Goal: Task Accomplishment & Management: Complete application form

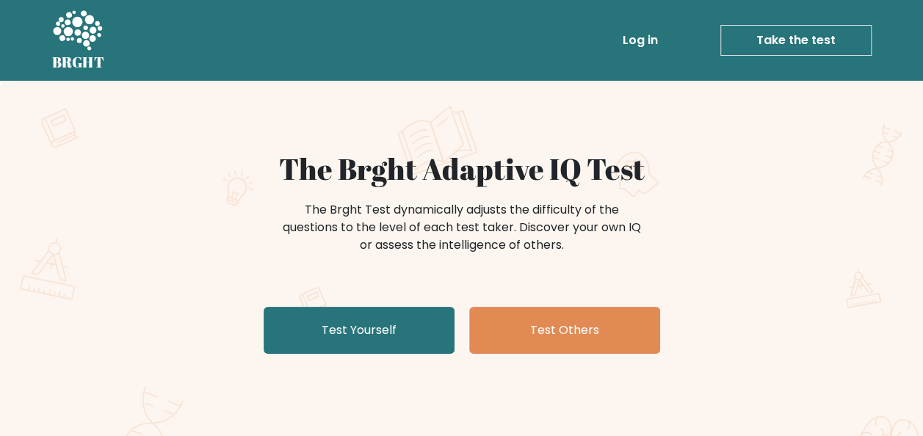
click at [776, 31] on link "Take the test" at bounding box center [796, 40] width 151 height 31
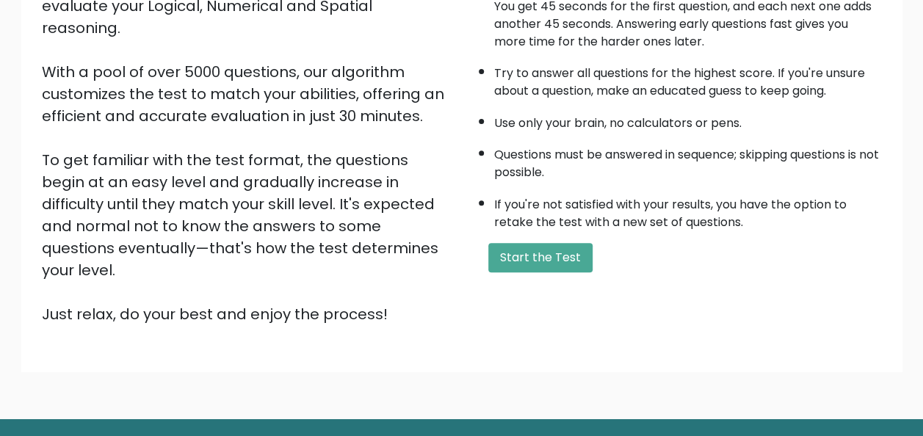
scroll to position [237, 0]
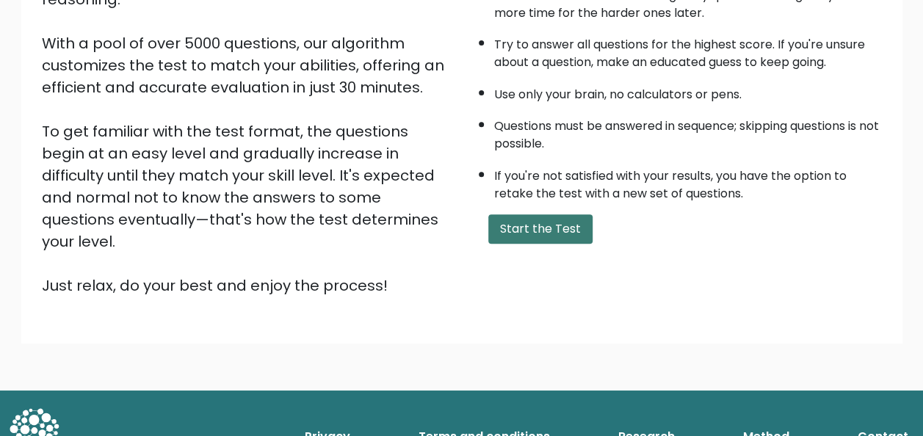
click at [523, 228] on button "Start the Test" at bounding box center [540, 228] width 104 height 29
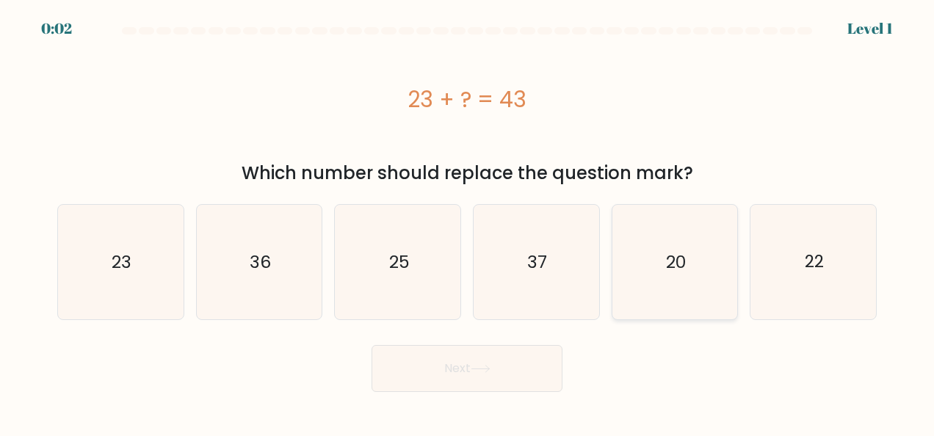
click at [682, 257] on text "20" at bounding box center [676, 262] width 20 height 24
click at [468, 222] on input "e. 20" at bounding box center [467, 220] width 1 height 4
radio input "true"
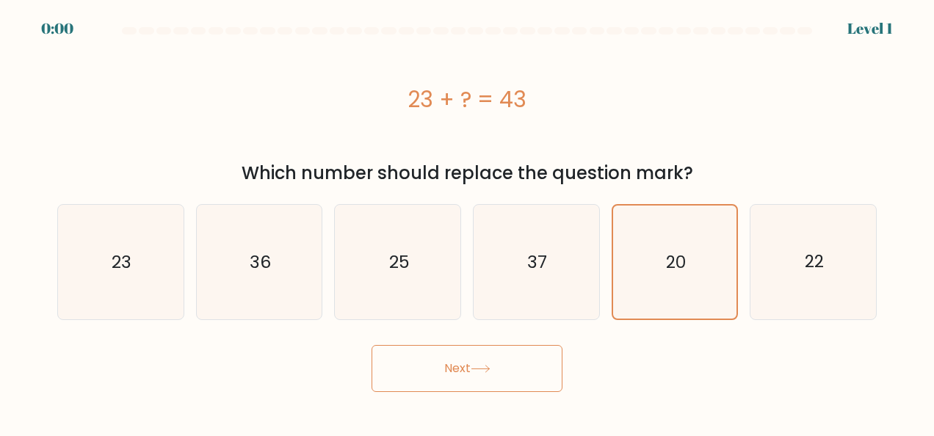
click at [461, 367] on button "Next" at bounding box center [467, 368] width 191 height 47
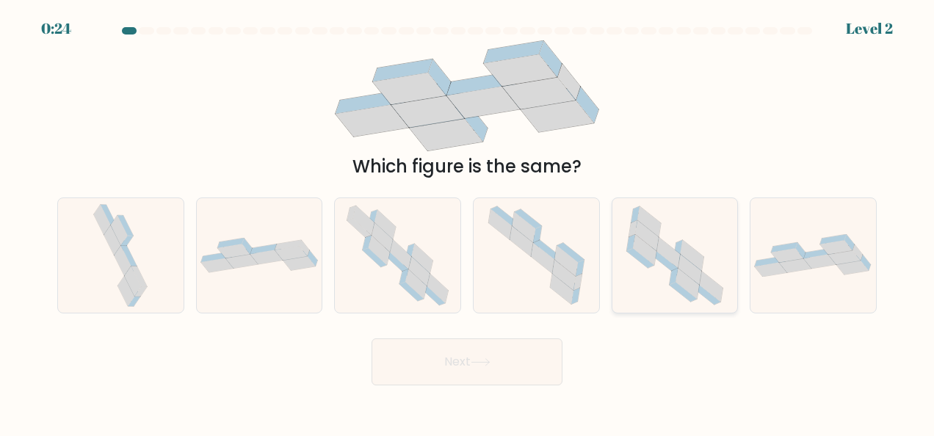
click at [680, 250] on icon at bounding box center [678, 248] width 8 height 16
click at [468, 222] on input "e." at bounding box center [467, 220] width 1 height 4
radio input "true"
click at [516, 353] on button "Next" at bounding box center [467, 362] width 191 height 47
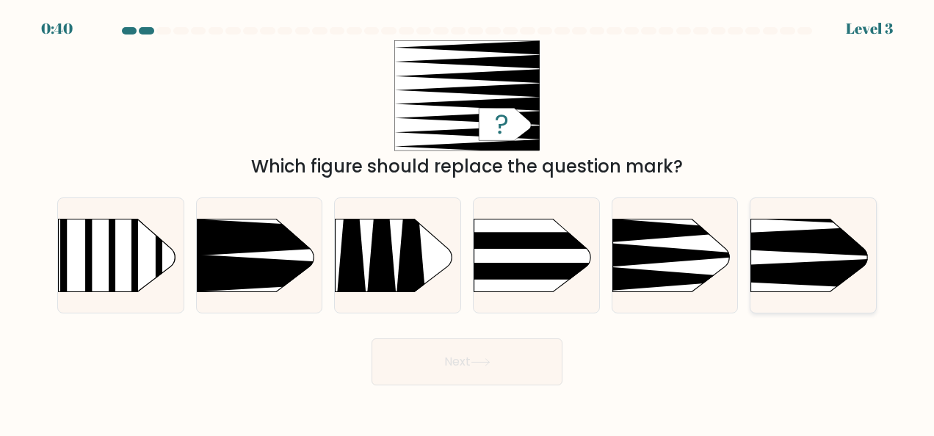
click at [779, 251] on icon at bounding box center [724, 240] width 327 height 31
click at [468, 222] on input "f." at bounding box center [467, 220] width 1 height 4
radio input "true"
click at [507, 360] on button "Next" at bounding box center [467, 362] width 191 height 47
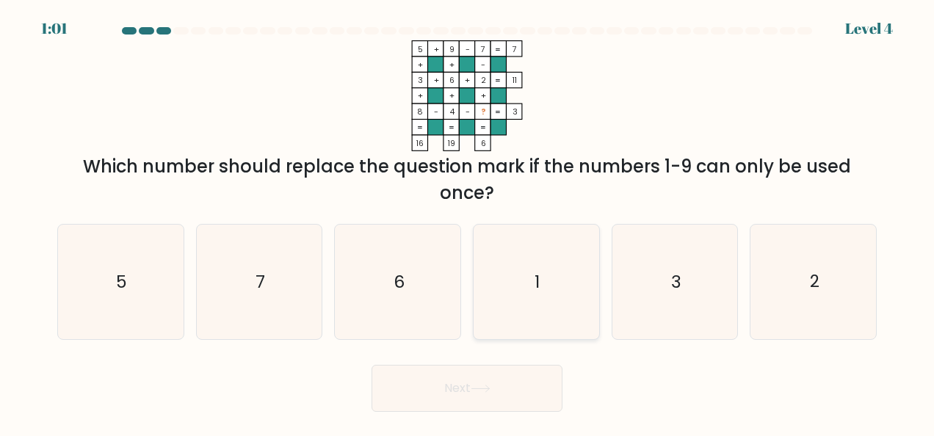
click at [521, 288] on icon "1" at bounding box center [536, 282] width 115 height 115
click at [468, 222] on input "d. 1" at bounding box center [467, 220] width 1 height 4
radio input "true"
click at [482, 385] on icon at bounding box center [481, 389] width 20 height 8
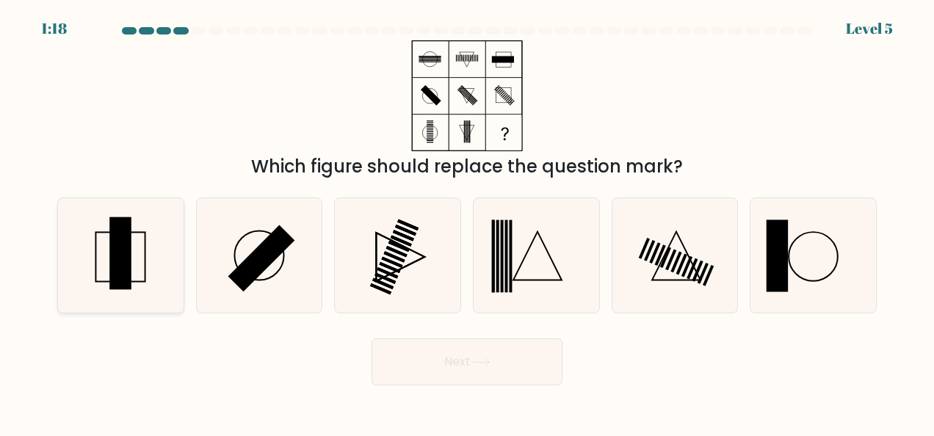
click at [125, 242] on rect at bounding box center [121, 253] width 22 height 73
click at [467, 222] on input "a." at bounding box center [467, 220] width 1 height 4
radio input "true"
click at [475, 367] on button "Next" at bounding box center [467, 362] width 191 height 47
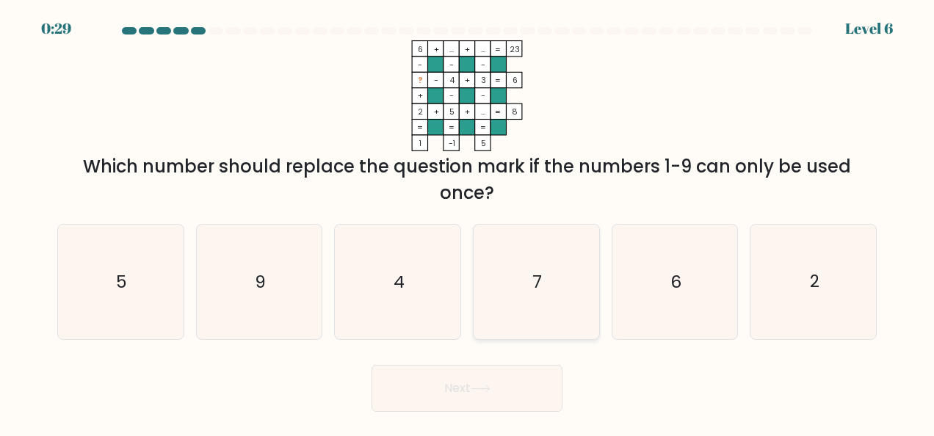
click at [554, 245] on icon "7" at bounding box center [536, 282] width 115 height 115
click at [468, 222] on input "d. 7" at bounding box center [467, 220] width 1 height 4
radio input "true"
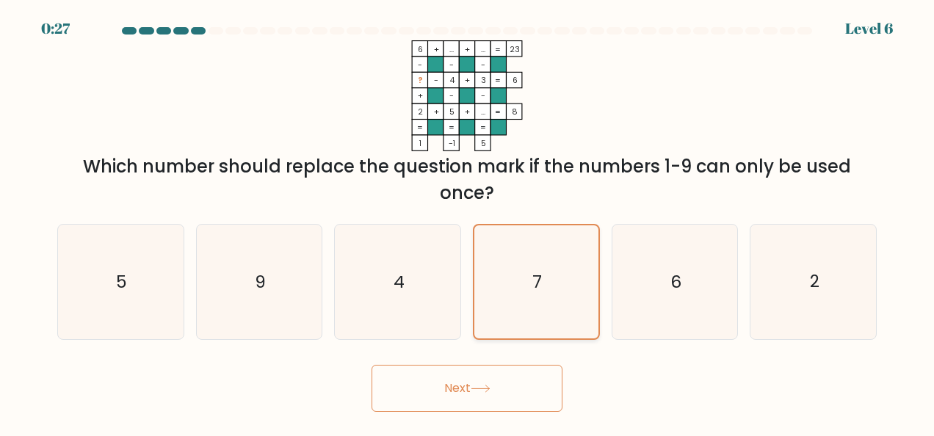
click at [549, 289] on icon "7" at bounding box center [536, 281] width 113 height 113
click at [468, 222] on input "d. 7" at bounding box center [467, 220] width 1 height 4
click at [494, 395] on button "Next" at bounding box center [467, 388] width 191 height 47
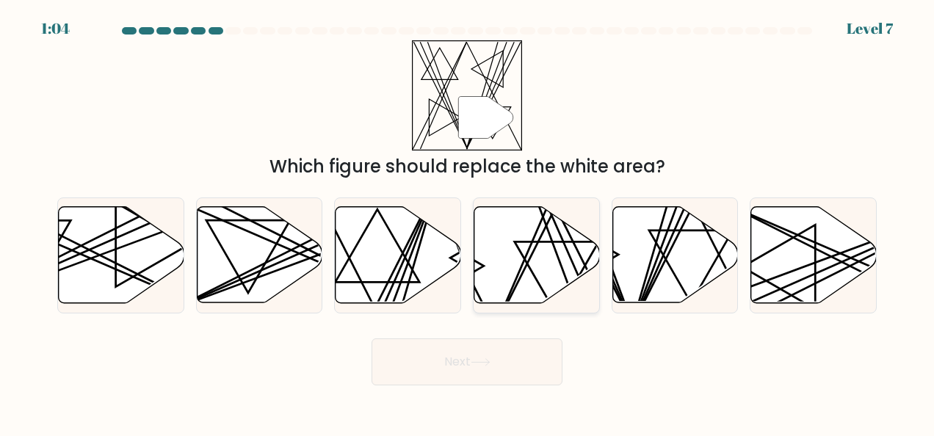
click at [538, 261] on icon at bounding box center [537, 255] width 126 height 96
click at [468, 222] on input "d." at bounding box center [467, 220] width 1 height 4
radio input "true"
click at [501, 363] on button "Next" at bounding box center [467, 362] width 191 height 47
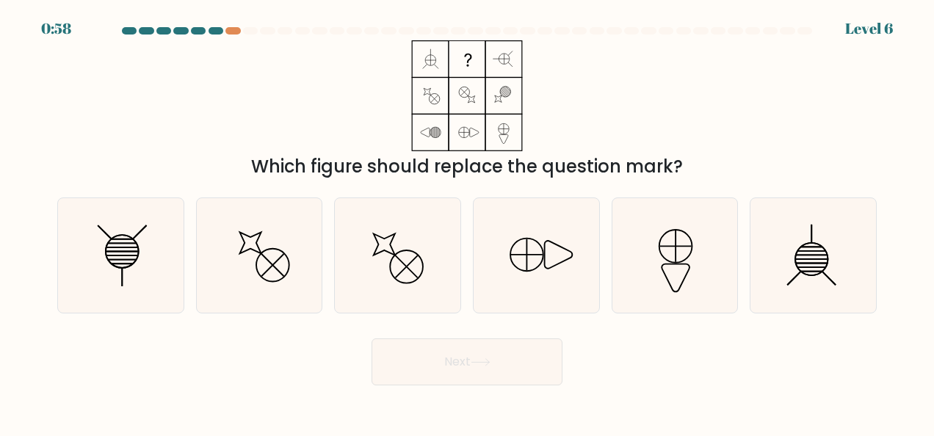
click at [501, 363] on button "Next" at bounding box center [467, 362] width 191 height 47
click at [541, 237] on icon at bounding box center [536, 255] width 115 height 115
click at [468, 222] on input "d." at bounding box center [467, 220] width 1 height 4
radio input "true"
click at [138, 258] on icon at bounding box center [122, 251] width 33 height 33
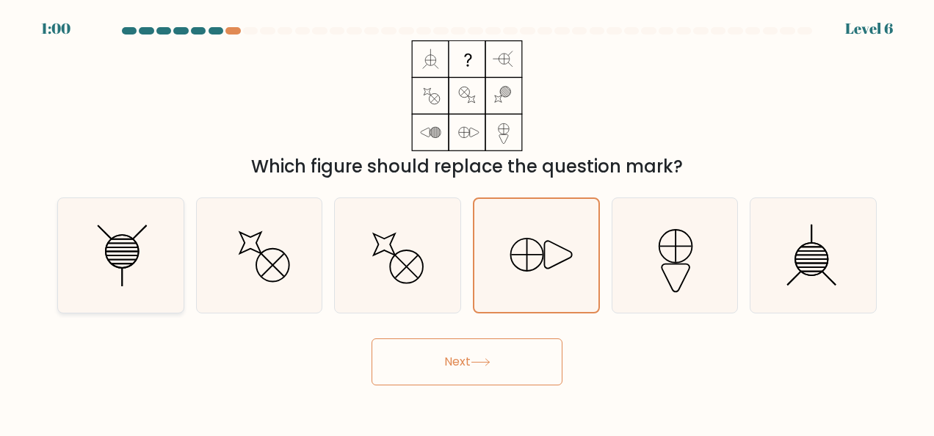
click at [467, 222] on input "a." at bounding box center [467, 220] width 1 height 4
radio input "true"
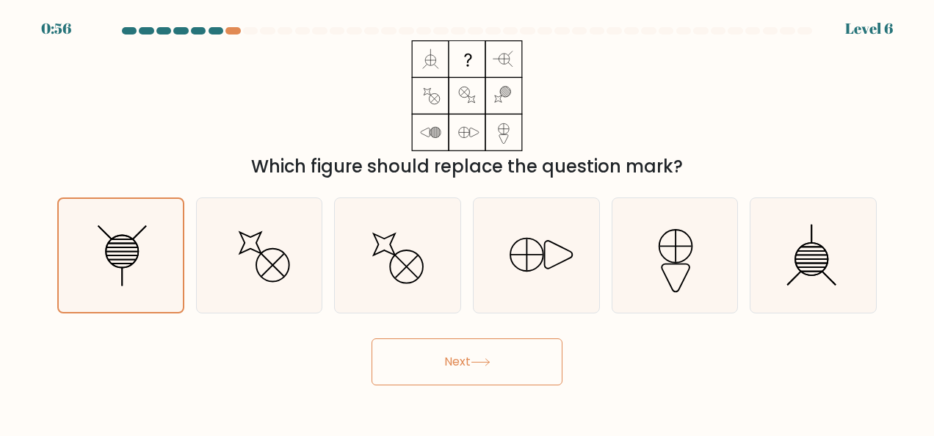
click at [461, 355] on button "Next" at bounding box center [467, 362] width 191 height 47
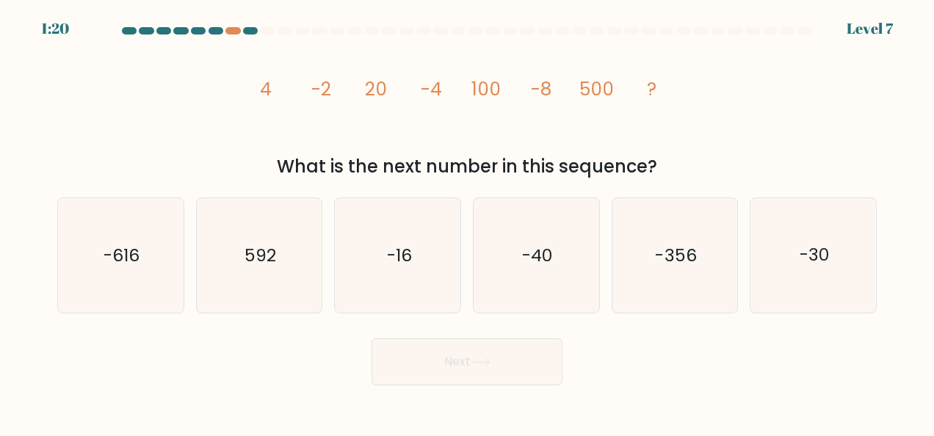
click at [261, 90] on tspan "4" at bounding box center [266, 89] width 12 height 26
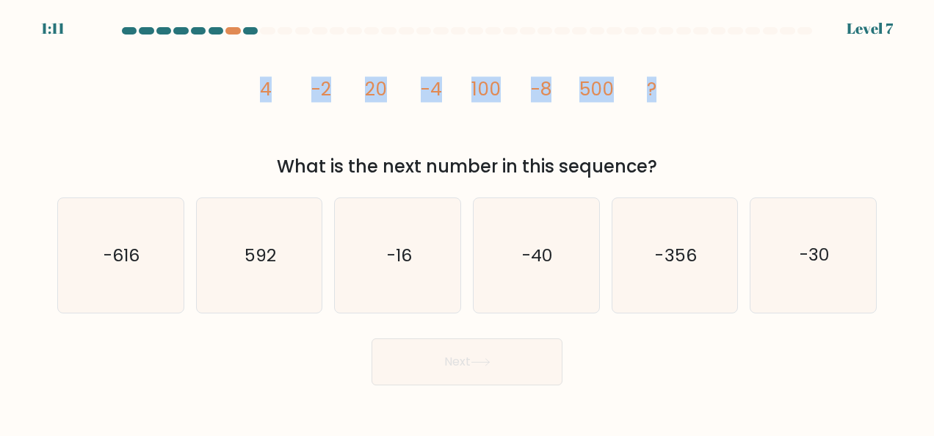
copy g "4 -2 20 -4 100 -8 500 ?"
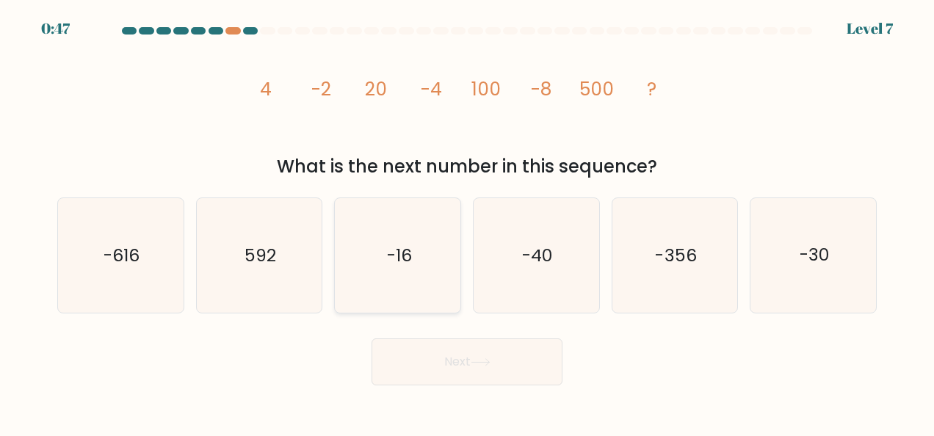
click at [426, 240] on icon "-16" at bounding box center [398, 255] width 115 height 115
click at [467, 222] on input "c. -16" at bounding box center [467, 220] width 1 height 4
radio input "true"
click at [455, 375] on button "Next" at bounding box center [467, 362] width 191 height 47
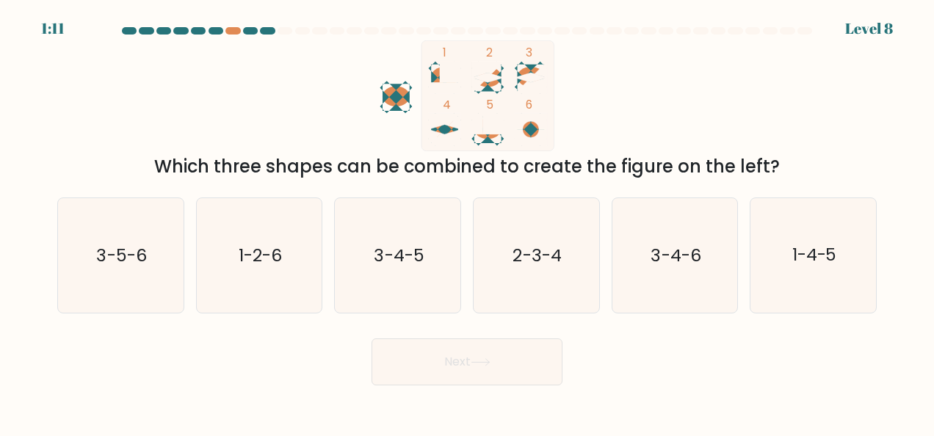
click at [394, 88] on ellipse at bounding box center [396, 96] width 27 height 21
click at [810, 260] on text "1-4-5" at bounding box center [814, 256] width 45 height 24
click at [468, 222] on input "f. 1-4-5" at bounding box center [467, 220] width 1 height 4
radio input "true"
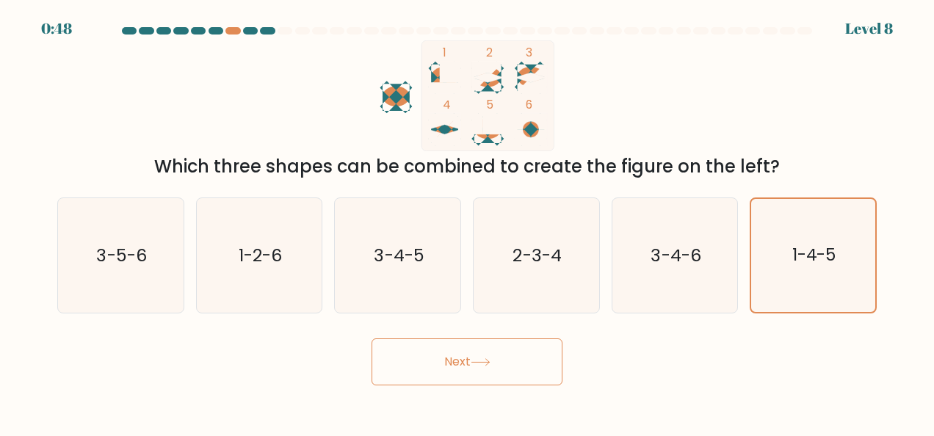
click at [483, 333] on div "Next" at bounding box center [466, 358] width 837 height 54
click at [479, 346] on button "Next" at bounding box center [467, 362] width 191 height 47
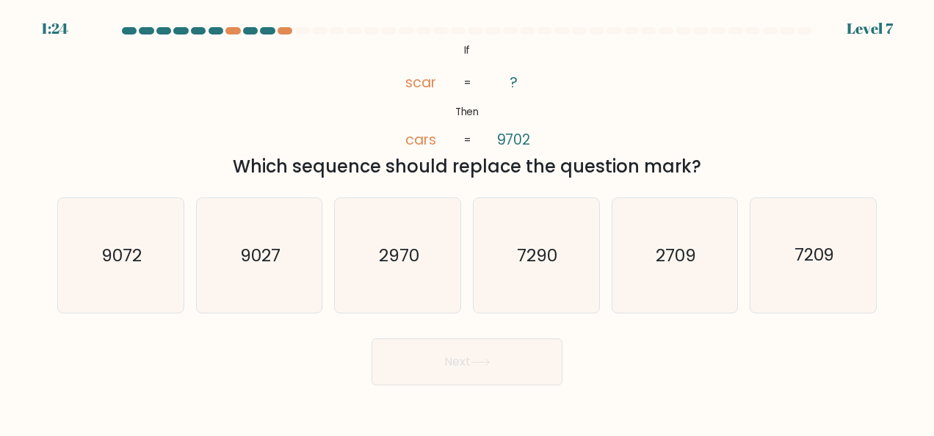
click at [463, 53] on icon "@import url('https://fonts.googleapis.com/css?family=Abril+Fatface:400,100,100i…" at bounding box center [468, 95] width 180 height 111
copy icon "If Then scar cars ? 9702"
click at [128, 271] on icon "9072" at bounding box center [120, 255] width 115 height 115
click at [467, 222] on input "a. 9072" at bounding box center [467, 220] width 1 height 4
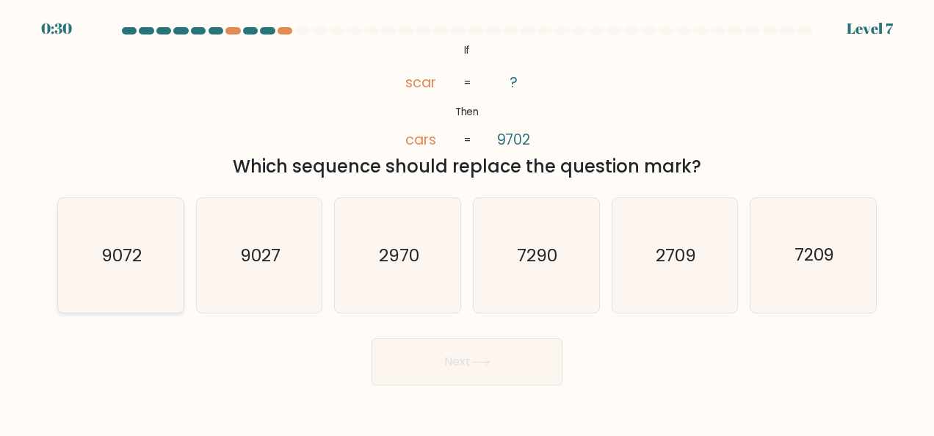
radio input "true"
click at [417, 361] on button "Next" at bounding box center [467, 362] width 191 height 47
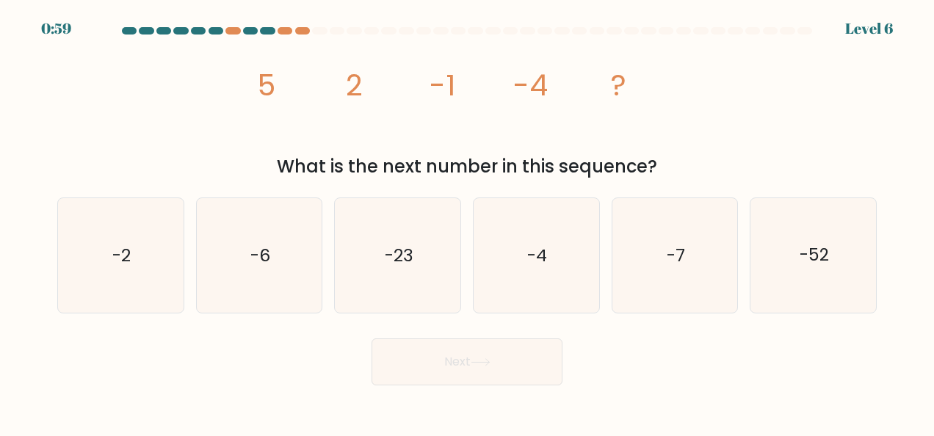
click at [260, 88] on tspan "5" at bounding box center [266, 85] width 18 height 41
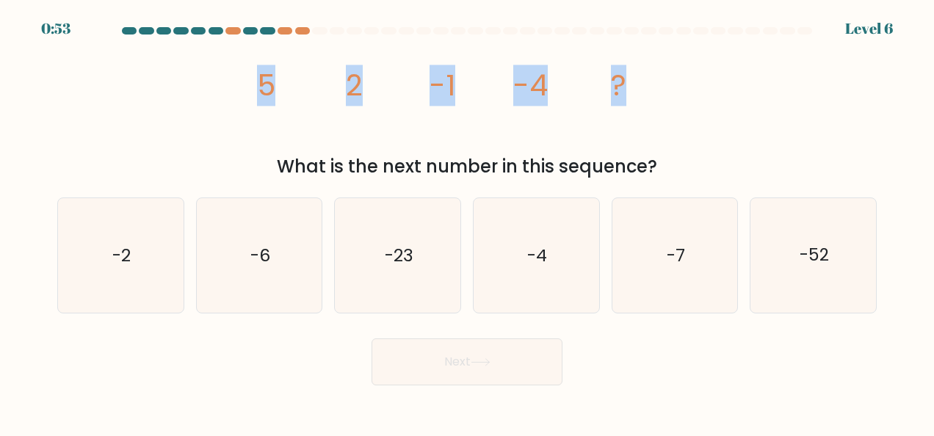
copy div "5 2 -1 -4 ?"
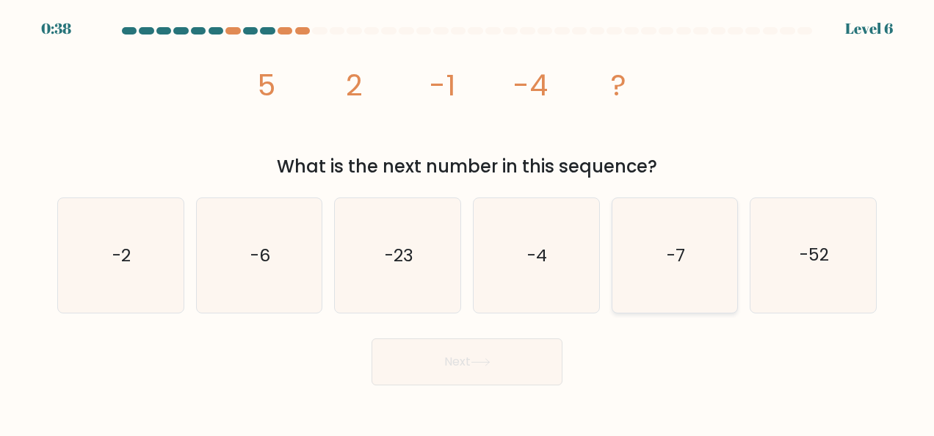
click at [661, 277] on icon "-7" at bounding box center [675, 255] width 115 height 115
click at [468, 222] on input "e. -7" at bounding box center [467, 220] width 1 height 4
radio input "true"
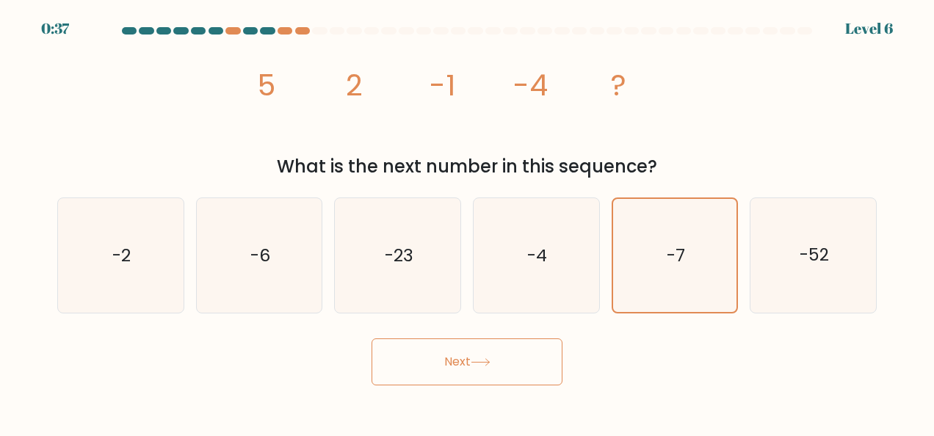
click at [451, 361] on button "Next" at bounding box center [467, 362] width 191 height 47
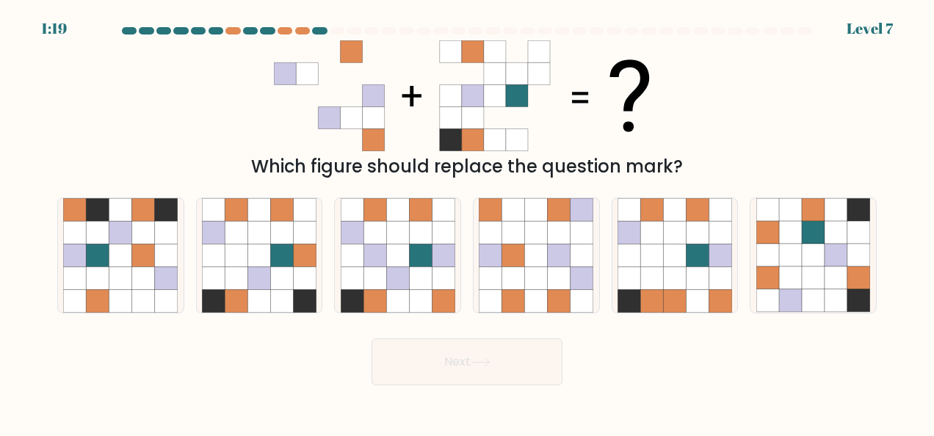
click at [349, 42] on icon at bounding box center [351, 51] width 22 height 22
drag, startPoint x: 349, startPoint y: 42, endPoint x: 253, endPoint y: 65, distance: 98.9
click at [253, 65] on div "Which figure should replace the question mark?" at bounding box center [466, 110] width 837 height 140
click at [679, 263] on icon at bounding box center [674, 255] width 23 height 23
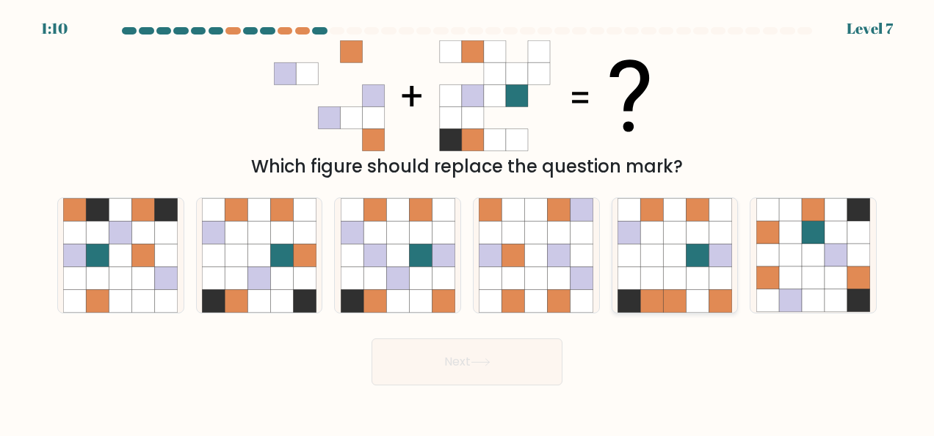
click at [468, 222] on input "e." at bounding box center [467, 220] width 1 height 4
radio input "true"
click at [510, 366] on button "Next" at bounding box center [467, 362] width 191 height 47
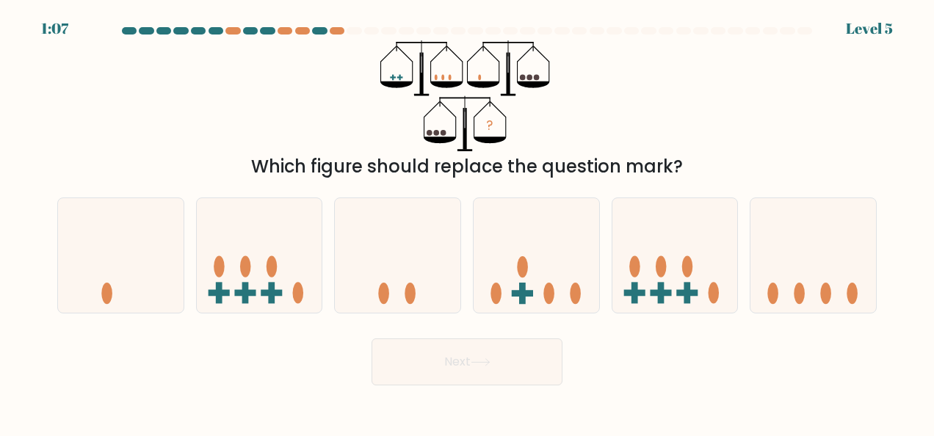
click at [510, 366] on button "Next" at bounding box center [467, 362] width 191 height 47
click at [530, 278] on icon at bounding box center [537, 255] width 126 height 104
click at [468, 222] on input "d." at bounding box center [467, 220] width 1 height 4
radio input "true"
click at [481, 377] on button "Next" at bounding box center [467, 362] width 191 height 47
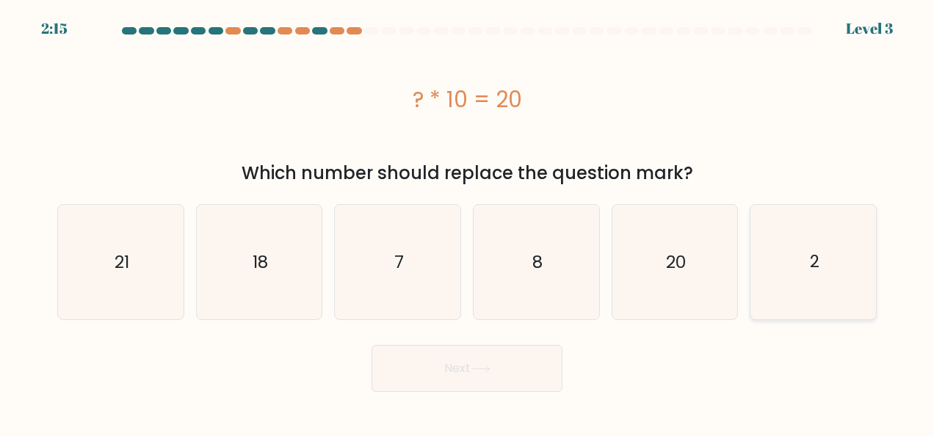
click at [807, 245] on icon "2" at bounding box center [814, 262] width 115 height 115
click at [468, 222] on input "f. 2" at bounding box center [467, 220] width 1 height 4
radio input "true"
click at [486, 369] on icon at bounding box center [481, 369] width 20 height 8
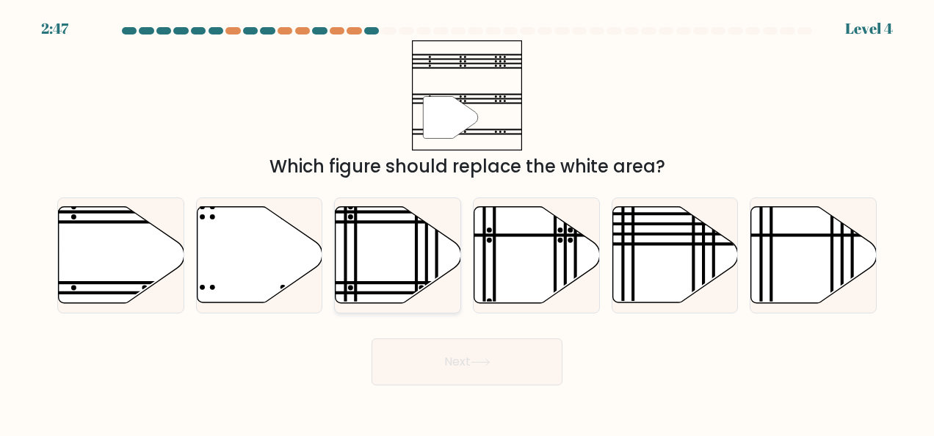
click at [407, 267] on icon at bounding box center [399, 255] width 126 height 96
click at [467, 222] on input "c." at bounding box center [467, 220] width 1 height 4
radio input "true"
click at [447, 358] on button "Next" at bounding box center [467, 362] width 191 height 47
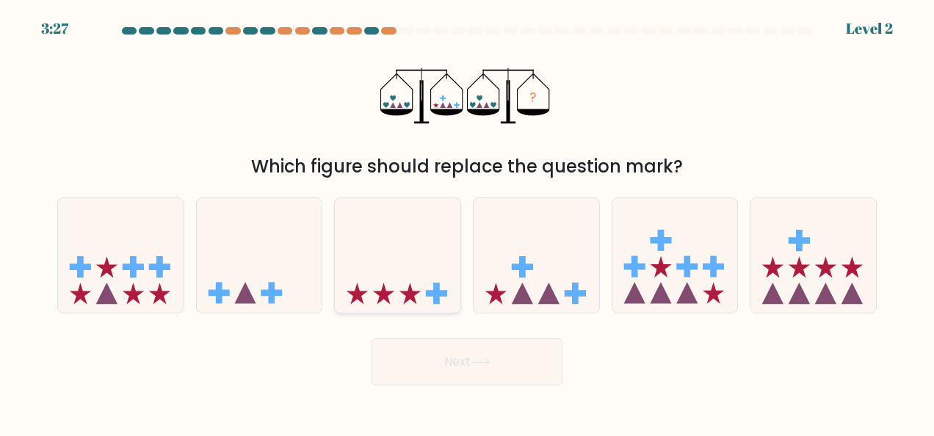
click at [386, 212] on icon at bounding box center [398, 255] width 126 height 104
click at [467, 218] on input "c." at bounding box center [467, 220] width 1 height 4
radio input "true"
click at [430, 358] on button "Next" at bounding box center [467, 362] width 191 height 47
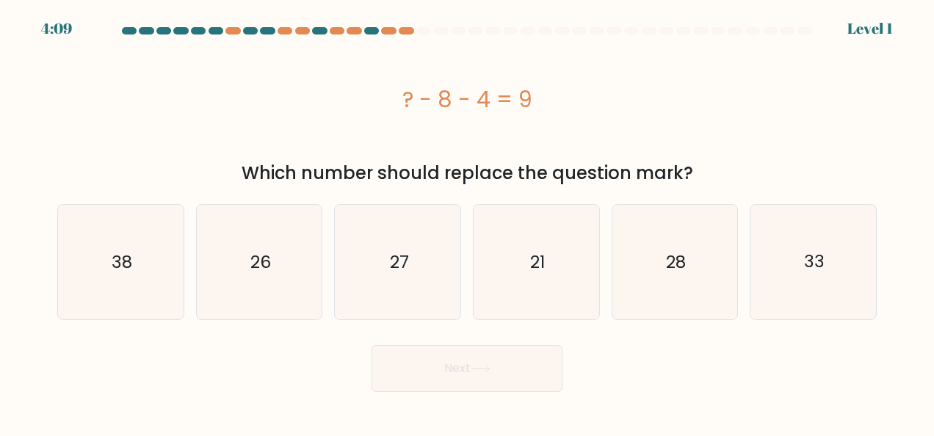
click at [430, 358] on button "Next" at bounding box center [467, 368] width 191 height 47
click at [409, 95] on div "? - 8 - 4 = 9" at bounding box center [467, 99] width 820 height 33
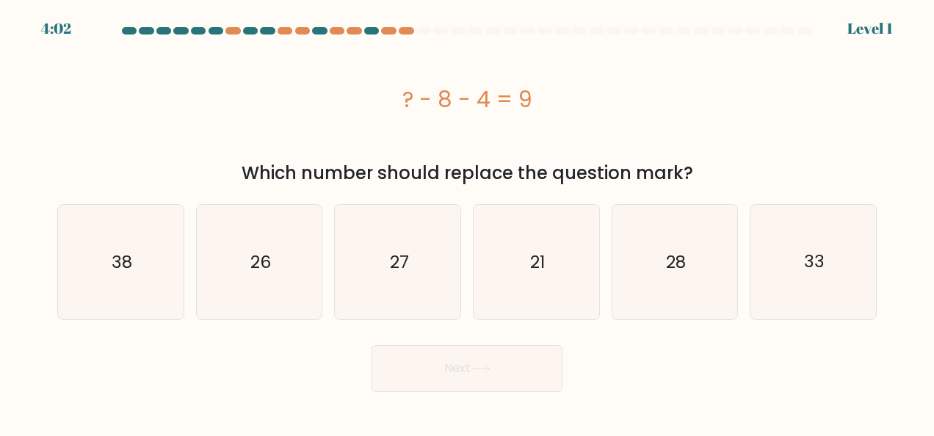
click at [398, 98] on div "? - 8 - 4 = 9" at bounding box center [467, 99] width 820 height 33
copy div "? - 8 - 4 = 9"
click at [519, 237] on icon "21" at bounding box center [536, 262] width 115 height 115
click at [468, 222] on input "d. 21" at bounding box center [467, 220] width 1 height 4
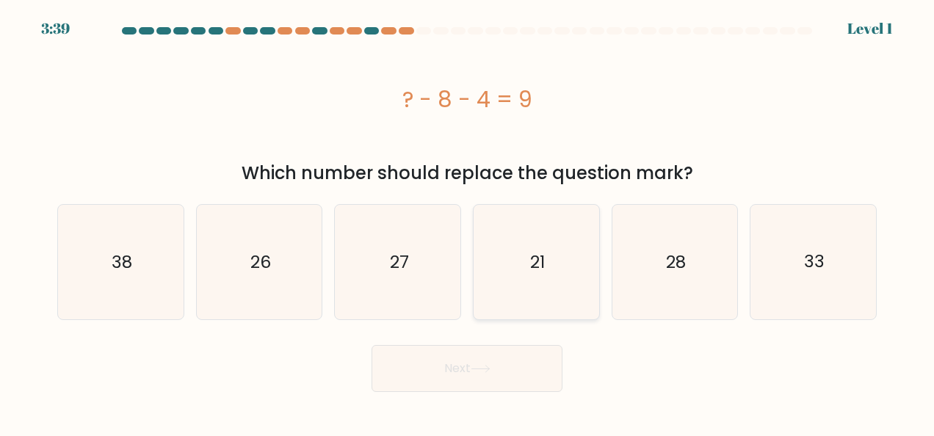
radio input "true"
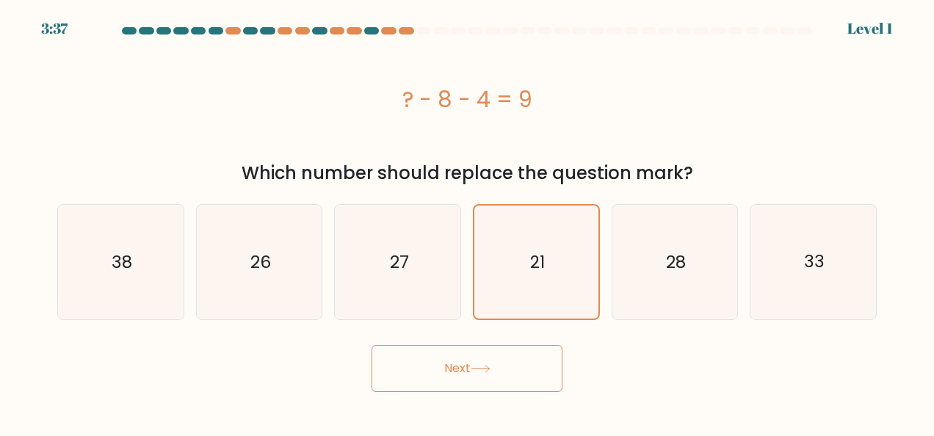
click at [416, 366] on button "Next" at bounding box center [467, 368] width 191 height 47
click at [433, 364] on button "Next" at bounding box center [467, 368] width 191 height 47
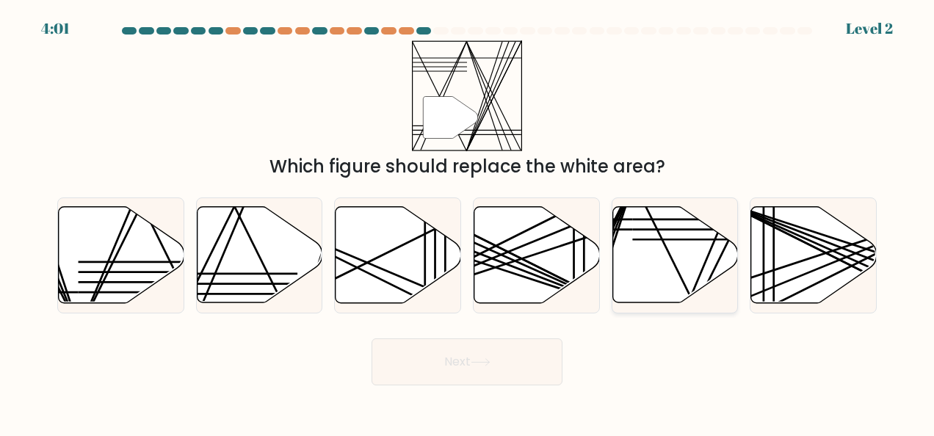
click at [674, 271] on icon at bounding box center [676, 255] width 126 height 96
click at [468, 222] on input "e." at bounding box center [467, 220] width 1 height 4
radio input "true"
click at [506, 339] on button "Next" at bounding box center [467, 362] width 191 height 47
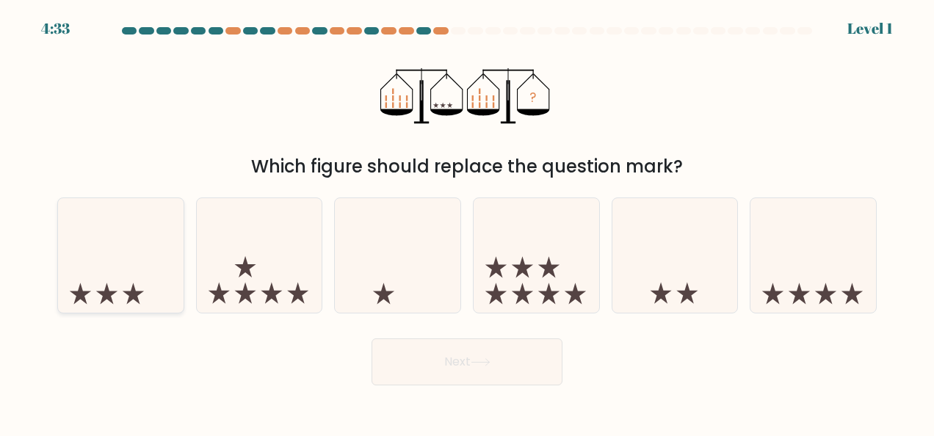
click at [90, 281] on icon at bounding box center [121, 255] width 126 height 104
click at [467, 222] on input "a." at bounding box center [467, 220] width 1 height 4
radio input "true"
click at [419, 362] on button "Next" at bounding box center [467, 362] width 191 height 47
click at [478, 362] on icon at bounding box center [481, 362] width 18 height 7
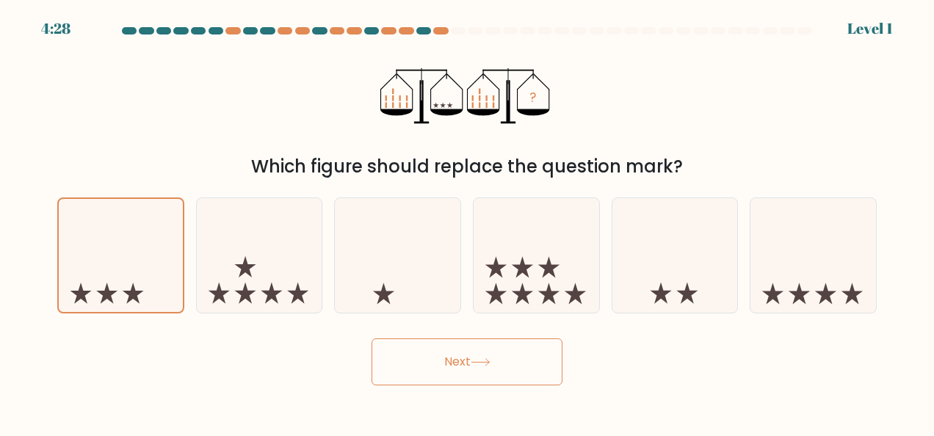
click at [478, 362] on icon at bounding box center [481, 362] width 18 height 7
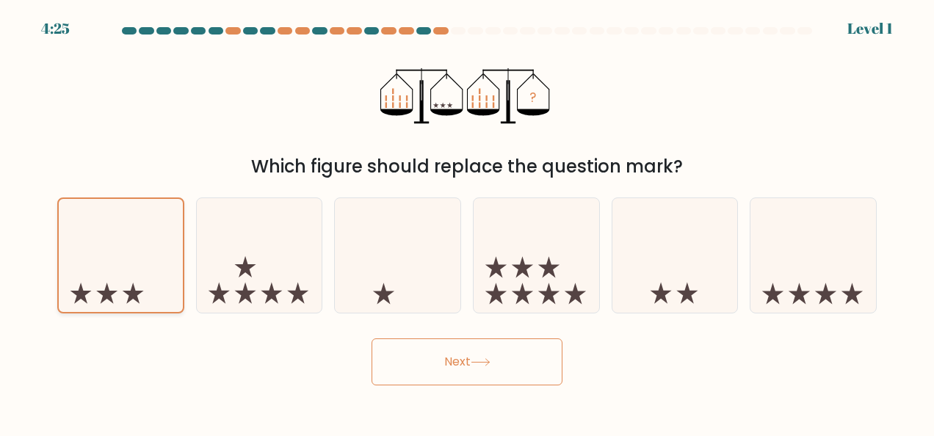
click at [123, 289] on icon at bounding box center [121, 255] width 124 height 103
click at [467, 222] on input "a." at bounding box center [467, 220] width 1 height 4
click at [409, 257] on icon at bounding box center [398, 255] width 126 height 104
click at [467, 222] on input "c." at bounding box center [467, 220] width 1 height 4
radio input "true"
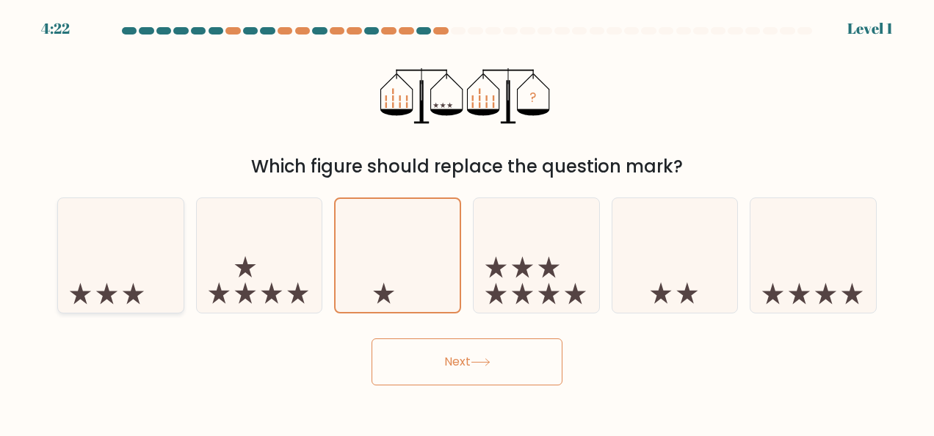
click at [120, 269] on icon at bounding box center [121, 255] width 126 height 104
click at [467, 222] on input "a." at bounding box center [467, 220] width 1 height 4
radio input "true"
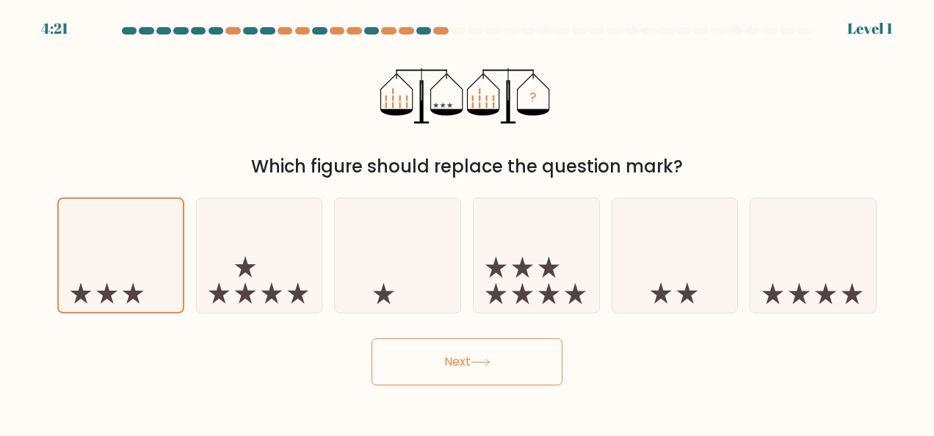
click at [449, 353] on button "Next" at bounding box center [467, 362] width 191 height 47
drag, startPoint x: 449, startPoint y: 353, endPoint x: 471, endPoint y: 376, distance: 31.7
click at [471, 376] on button "Next" at bounding box center [467, 362] width 191 height 47
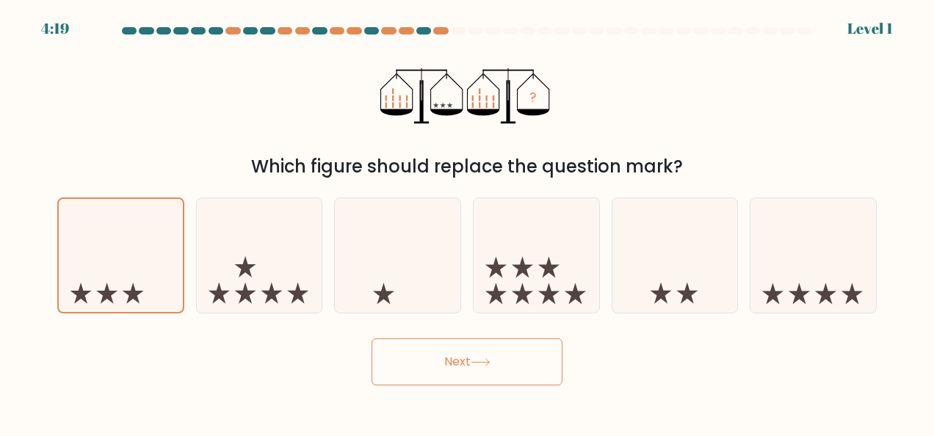
click at [471, 376] on button "Next" at bounding box center [467, 362] width 191 height 47
click at [372, 339] on button "Next" at bounding box center [467, 362] width 191 height 47
click at [472, 375] on button "Next" at bounding box center [467, 362] width 191 height 47
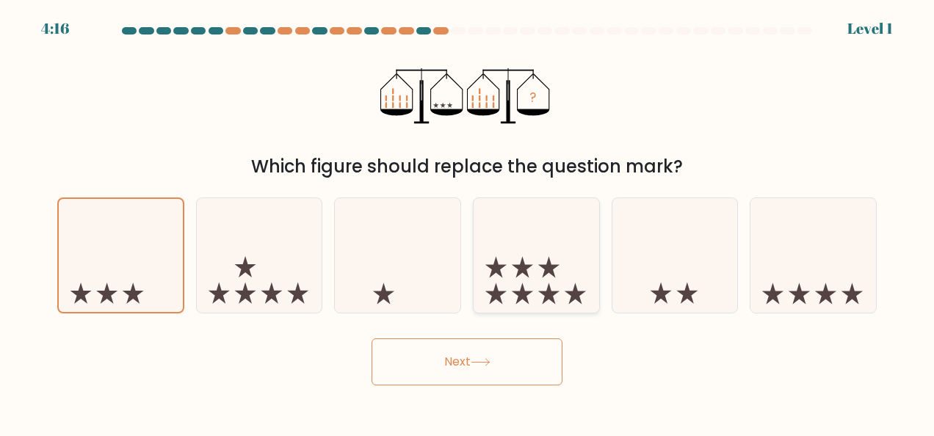
drag, startPoint x: 472, startPoint y: 375, endPoint x: 560, endPoint y: 256, distance: 149.1
click at [560, 256] on form at bounding box center [467, 206] width 934 height 358
click at [560, 256] on icon at bounding box center [537, 255] width 126 height 104
click at [468, 222] on input "d." at bounding box center [467, 220] width 1 height 4
radio input "true"
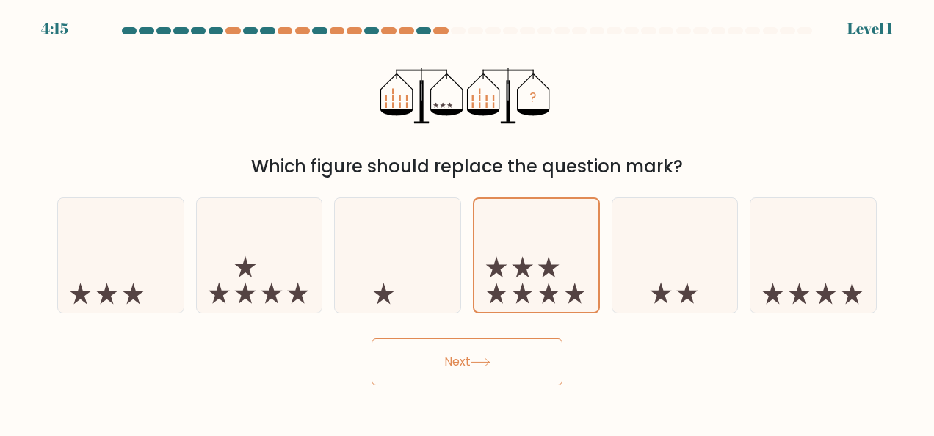
click at [489, 356] on button "Next" at bounding box center [467, 362] width 191 height 47
click at [491, 360] on icon at bounding box center [481, 362] width 20 height 8
click at [367, 257] on icon at bounding box center [398, 255] width 126 height 104
click at [467, 222] on input "c." at bounding box center [467, 220] width 1 height 4
radio input "true"
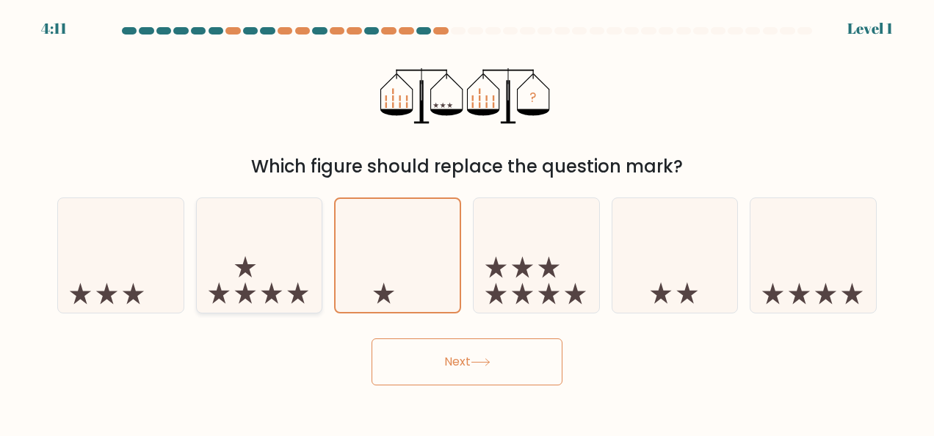
click at [254, 252] on icon at bounding box center [260, 255] width 126 height 104
click at [467, 222] on input "b." at bounding box center [467, 220] width 1 height 4
radio input "true"
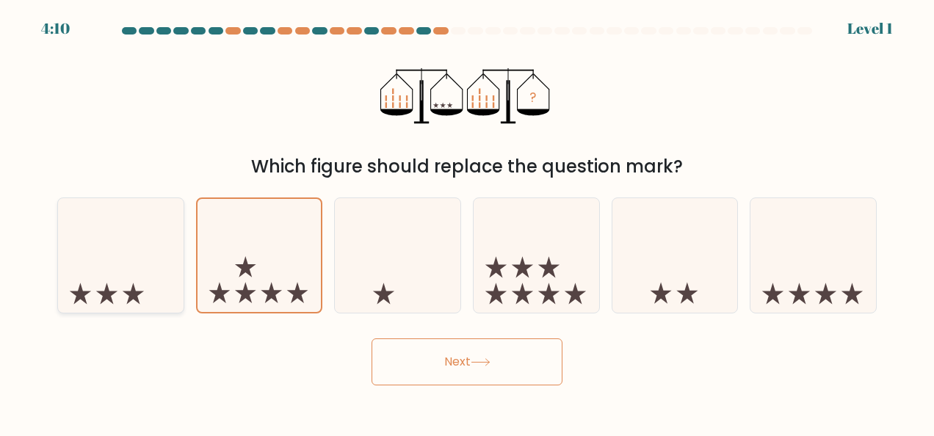
click at [158, 257] on icon at bounding box center [121, 255] width 126 height 104
click at [467, 222] on input "a." at bounding box center [467, 220] width 1 height 4
radio input "true"
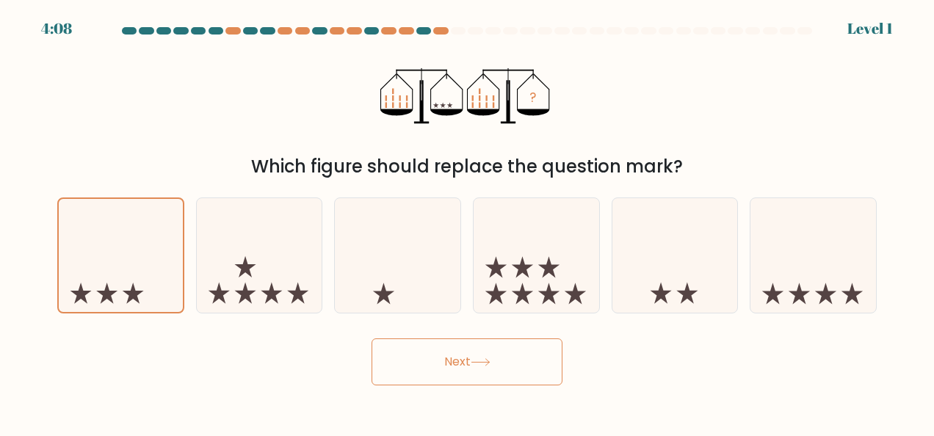
click at [474, 340] on button "Next" at bounding box center [467, 362] width 191 height 47
drag, startPoint x: 474, startPoint y: 340, endPoint x: 469, endPoint y: 366, distance: 26.4
click at [469, 366] on button "Next" at bounding box center [467, 362] width 191 height 47
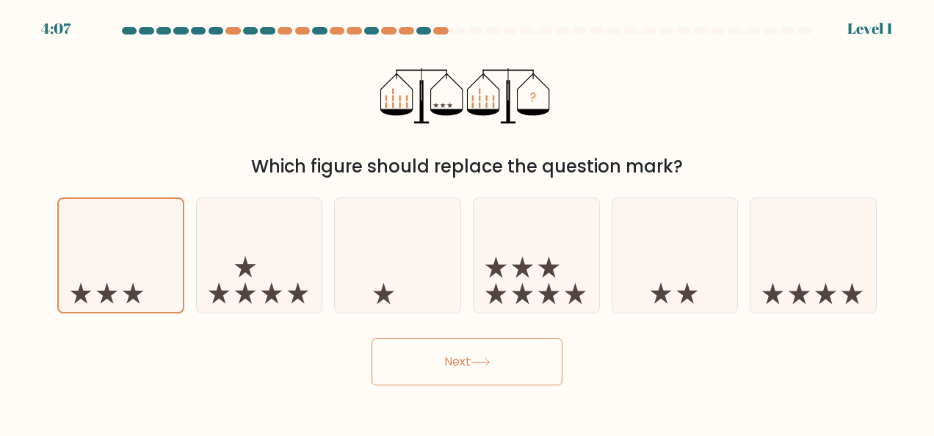
click at [469, 366] on button "Next" at bounding box center [467, 362] width 191 height 47
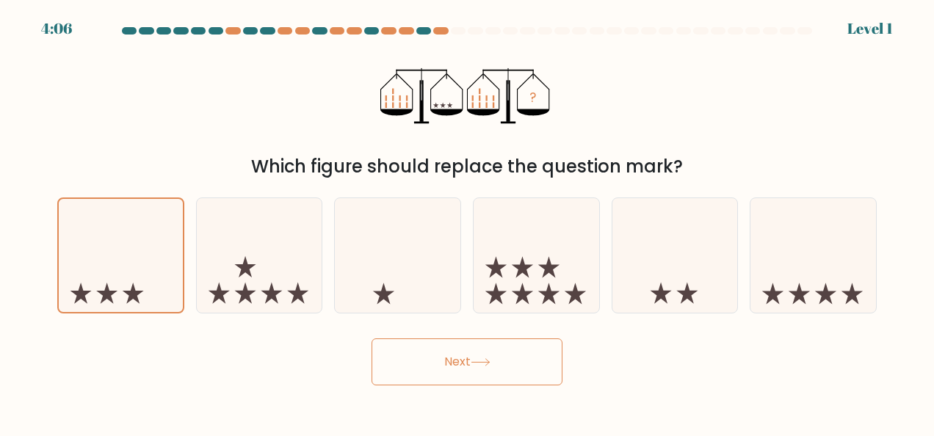
click at [469, 366] on button "Next" at bounding box center [467, 362] width 191 height 47
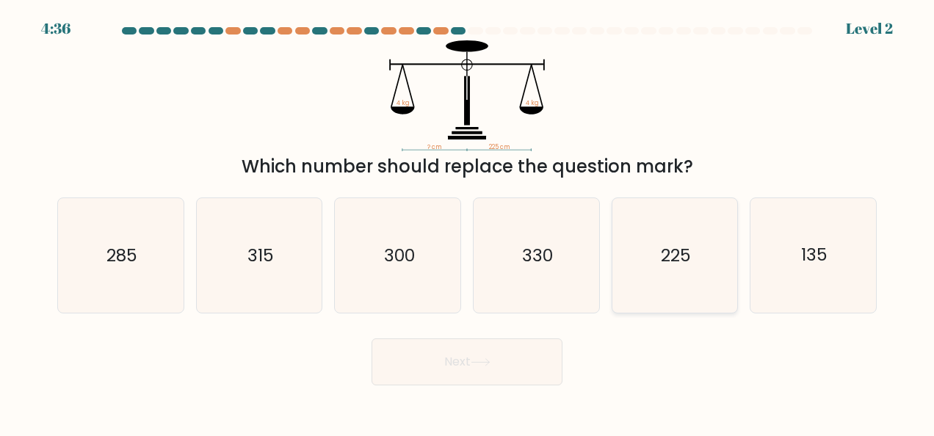
click at [676, 273] on icon "225" at bounding box center [675, 255] width 115 height 115
click at [468, 222] on input "e. 225" at bounding box center [467, 220] width 1 height 4
radio input "true"
click at [478, 351] on button "Next" at bounding box center [467, 362] width 191 height 47
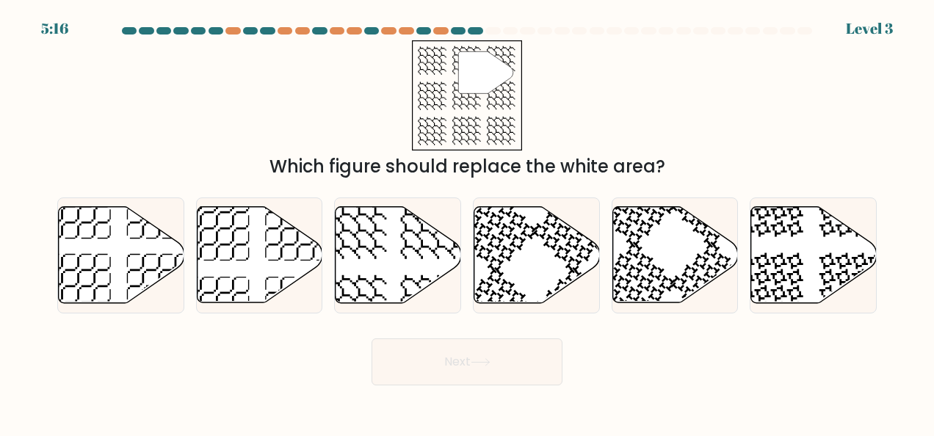
click at [478, 351] on button "Next" at bounding box center [467, 362] width 191 height 47
click at [359, 242] on icon at bounding box center [354, 227] width 65 height 65
click at [467, 222] on input "c." at bounding box center [467, 220] width 1 height 4
radio input "true"
click at [438, 353] on button "Next" at bounding box center [467, 362] width 191 height 47
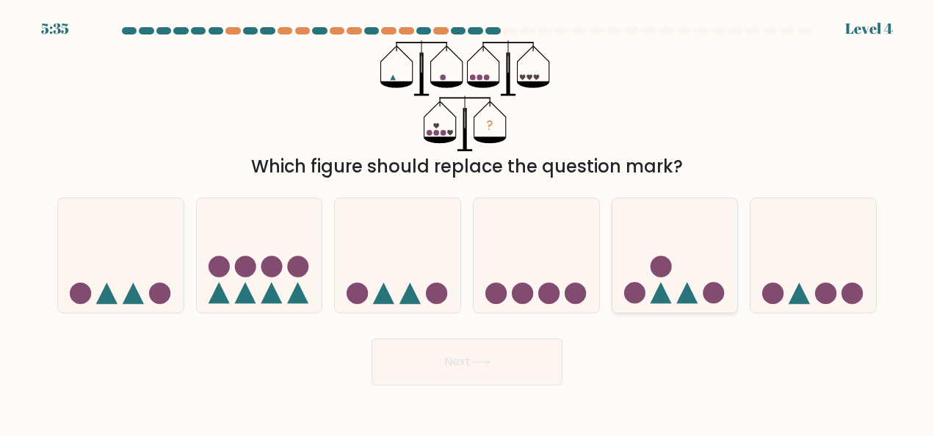
click at [680, 273] on icon at bounding box center [676, 255] width 126 height 104
click at [468, 222] on input "e." at bounding box center [467, 220] width 1 height 4
radio input "true"
click at [502, 358] on button "Next" at bounding box center [467, 362] width 191 height 47
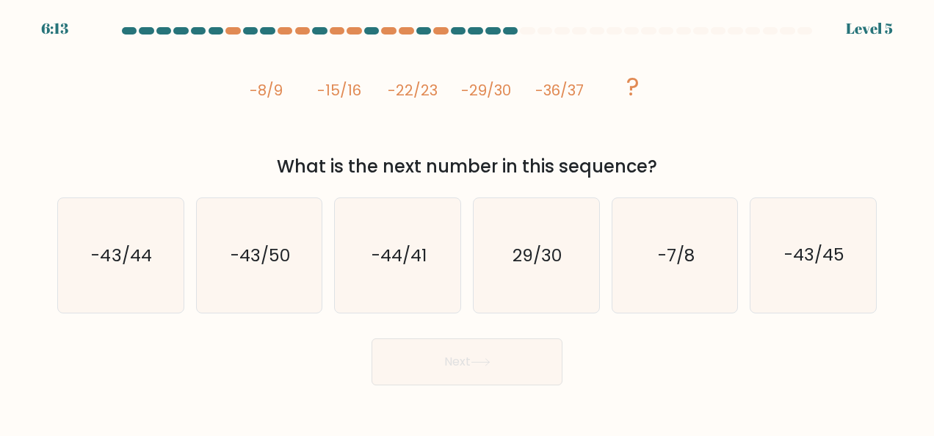
click at [259, 90] on tspan "-8/9" at bounding box center [266, 90] width 33 height 21
click at [251, 86] on tspan "-8/9" at bounding box center [266, 90] width 33 height 21
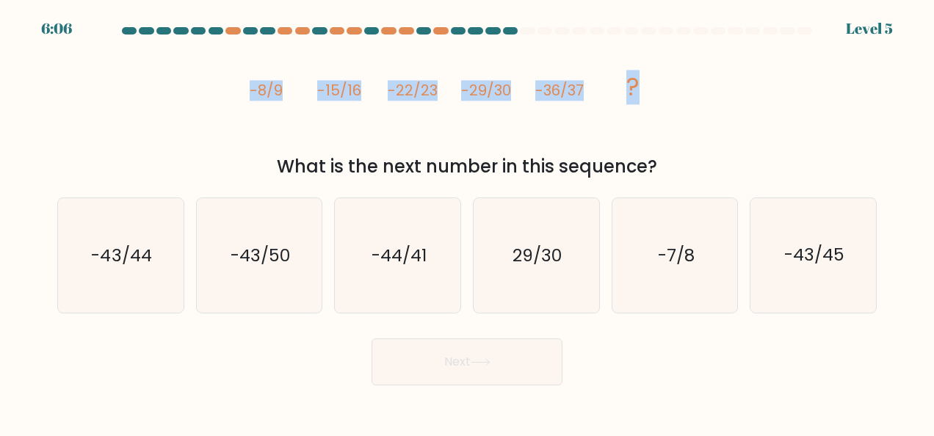
copy div "-8/9 -15/16 -22/23 -29/30 -36/37 ?"
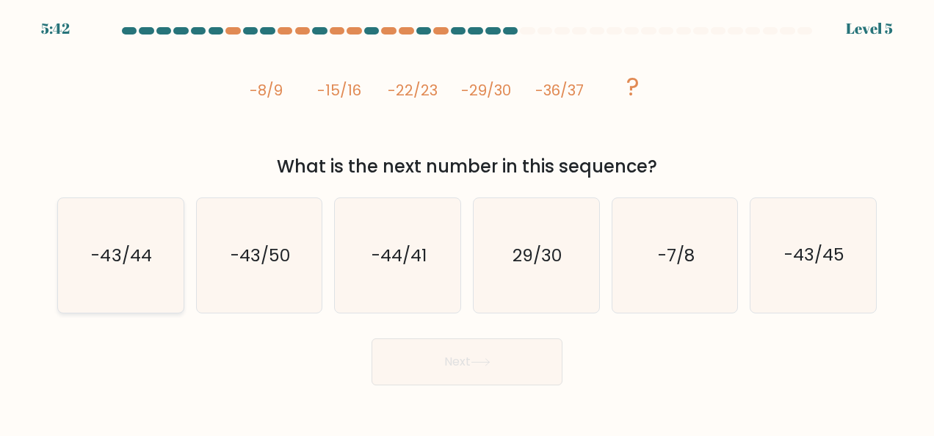
click at [134, 278] on icon "-43/44" at bounding box center [120, 255] width 115 height 115
click at [467, 222] on input "a. -43/44" at bounding box center [467, 220] width 1 height 4
radio input "true"
click at [425, 353] on button "Next" at bounding box center [467, 362] width 191 height 47
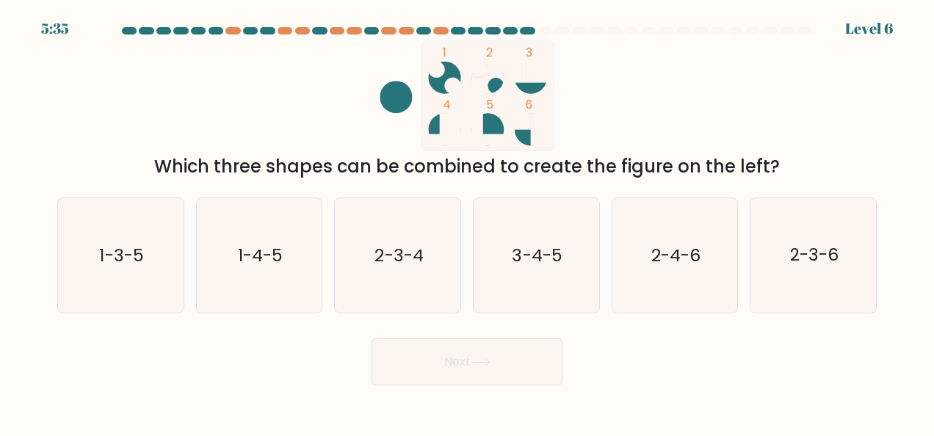
click at [425, 352] on button "Next" at bounding box center [467, 362] width 191 height 47
click at [254, 357] on div "Next" at bounding box center [466, 358] width 837 height 54
click at [535, 267] on text "3-4-5" at bounding box center [538, 256] width 50 height 24
click at [468, 222] on input "d. 3-4-5" at bounding box center [467, 220] width 1 height 4
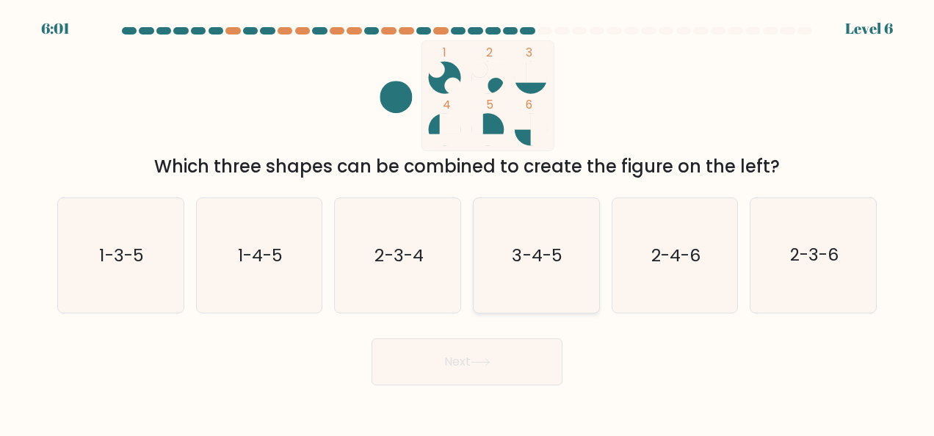
radio input "true"
click at [456, 360] on button "Next" at bounding box center [467, 362] width 191 height 47
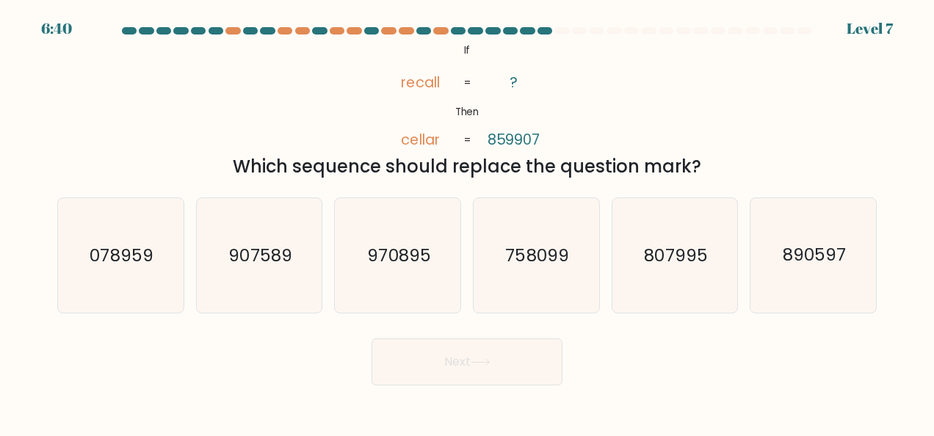
click at [462, 50] on icon "@import url('https://fonts.googleapis.com/css?family=Abril+Fatface:400,100,100i…" at bounding box center [468, 95] width 180 height 111
click at [464, 48] on tspan "If" at bounding box center [466, 50] width 7 height 14
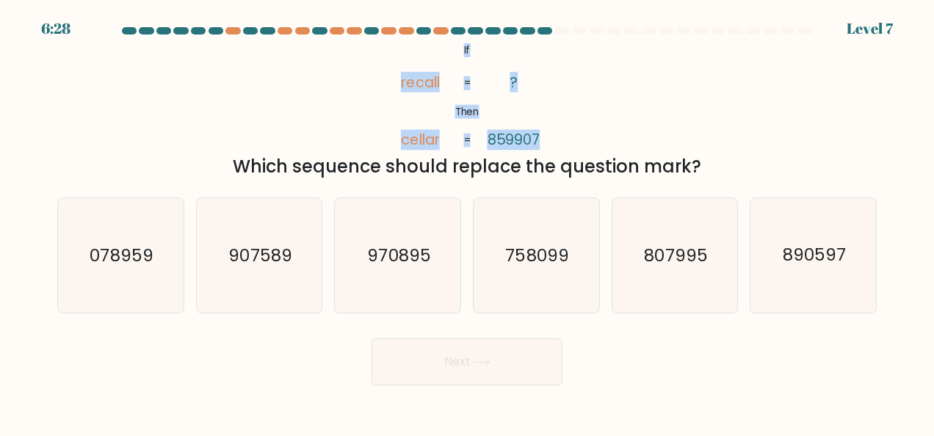
copy div "If Then recall cellar ? 859907 = ="
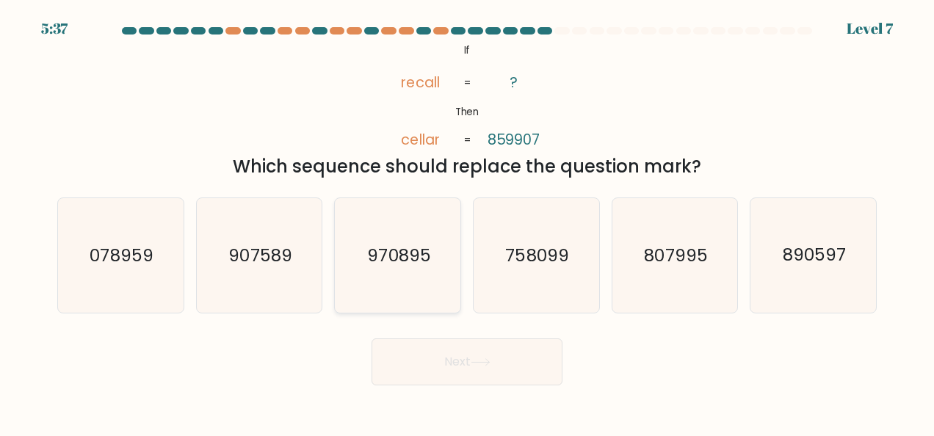
click at [380, 247] on text "970895" at bounding box center [398, 256] width 63 height 24
click at [467, 222] on input "c. 970895" at bounding box center [467, 220] width 1 height 4
radio input "true"
click at [433, 364] on button "Next" at bounding box center [467, 362] width 191 height 47
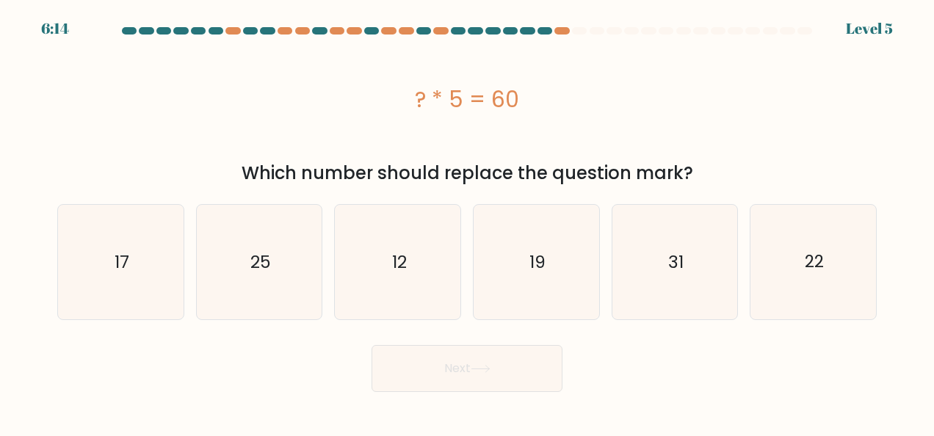
click at [416, 93] on div "? * 5 = 60" at bounding box center [467, 99] width 820 height 33
click at [418, 93] on div "? * 5 = 60" at bounding box center [467, 99] width 820 height 33
copy div "? * 5 = 60"
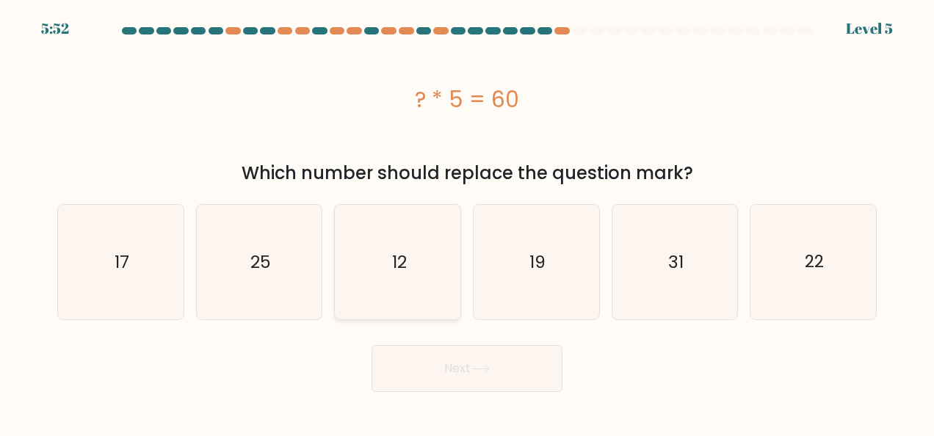
click at [395, 265] on text "12" at bounding box center [398, 262] width 15 height 24
click at [467, 222] on input "c. 12" at bounding box center [467, 220] width 1 height 4
radio input "true"
click at [427, 353] on button "Next" at bounding box center [467, 368] width 191 height 47
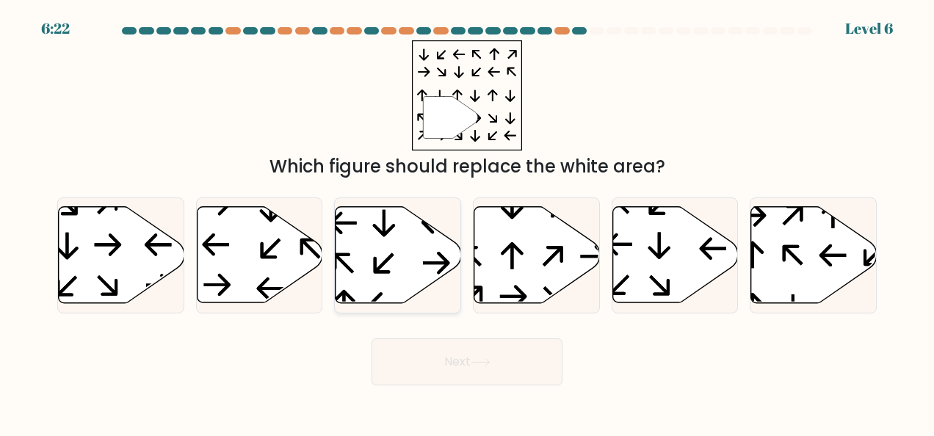
click at [410, 258] on icon at bounding box center [399, 255] width 126 height 96
click at [467, 222] on input "c." at bounding box center [467, 220] width 1 height 4
radio input "true"
click at [424, 360] on button "Next" at bounding box center [467, 362] width 191 height 47
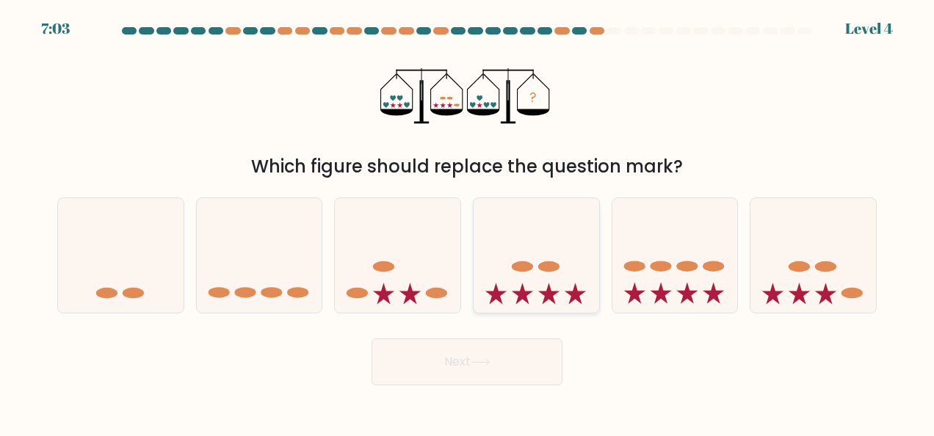
click at [516, 270] on ellipse at bounding box center [522, 266] width 21 height 11
click at [468, 222] on input "d." at bounding box center [467, 220] width 1 height 4
radio input "true"
click at [494, 363] on button "Next" at bounding box center [467, 362] width 191 height 47
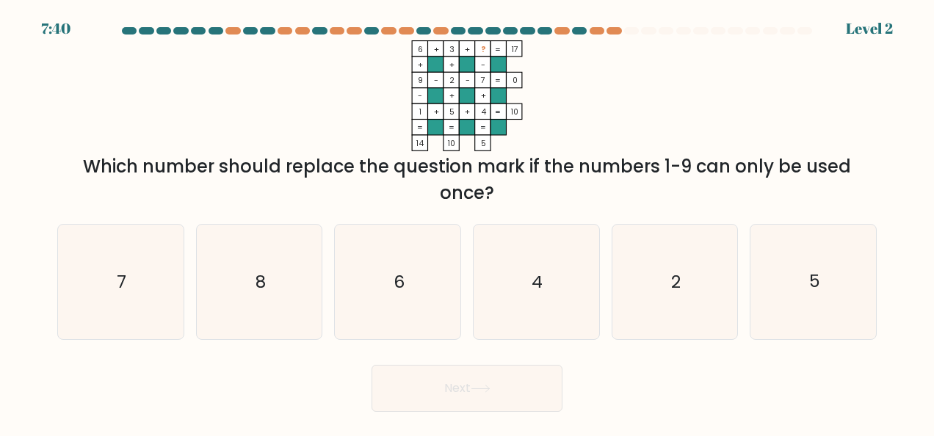
click at [424, 48] on rect at bounding box center [419, 48] width 15 height 15
drag, startPoint x: 424, startPoint y: 48, endPoint x: 415, endPoint y: 68, distance: 21.0
click at [415, 68] on rect at bounding box center [419, 64] width 15 height 15
click at [413, 45] on rect at bounding box center [419, 48] width 15 height 15
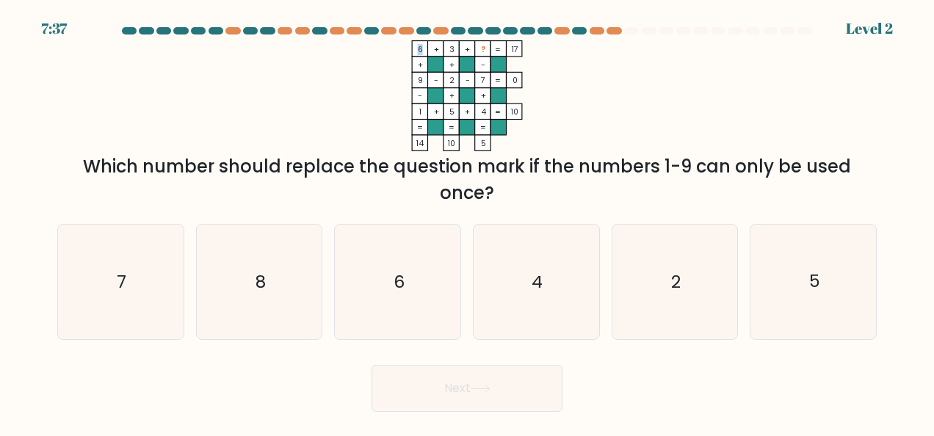
click at [413, 45] on rect at bounding box center [419, 48] width 15 height 15
click at [423, 63] on tspan "+" at bounding box center [420, 64] width 5 height 11
click at [418, 48] on tspan "6" at bounding box center [420, 49] width 5 height 11
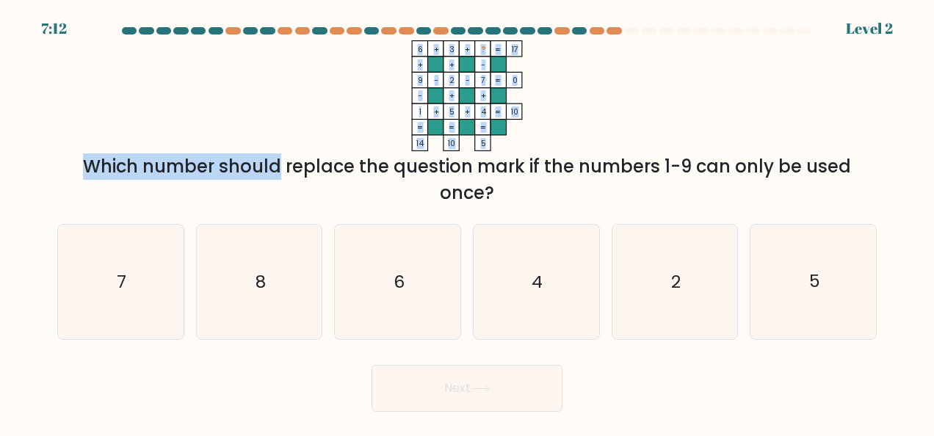
copy div "6 + 3 + ? 17 + + - 9 - 2 - 7 0 - + + 1 + 5 + 4 = 10 = = = = 14 10 5 = Which"
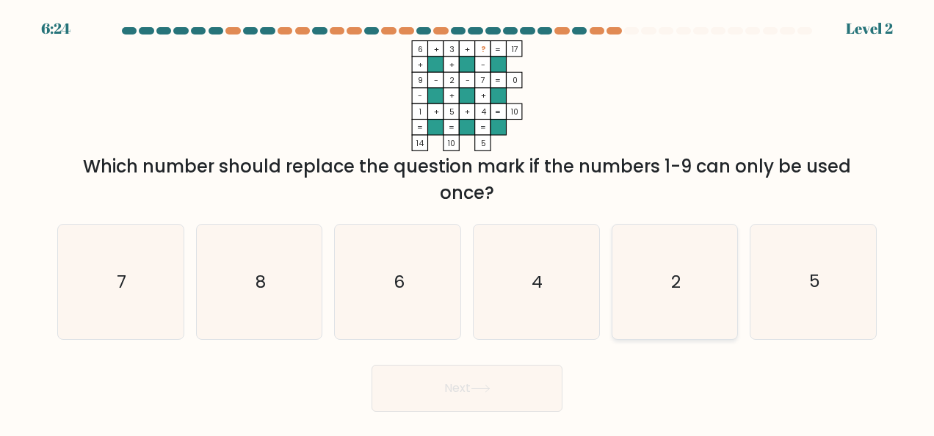
click at [672, 289] on text "2" at bounding box center [676, 282] width 10 height 24
click at [468, 222] on input "e. 2" at bounding box center [467, 220] width 1 height 4
radio input "true"
click at [275, 323] on icon "8" at bounding box center [259, 282] width 115 height 115
click at [467, 222] on input "b. 8" at bounding box center [467, 220] width 1 height 4
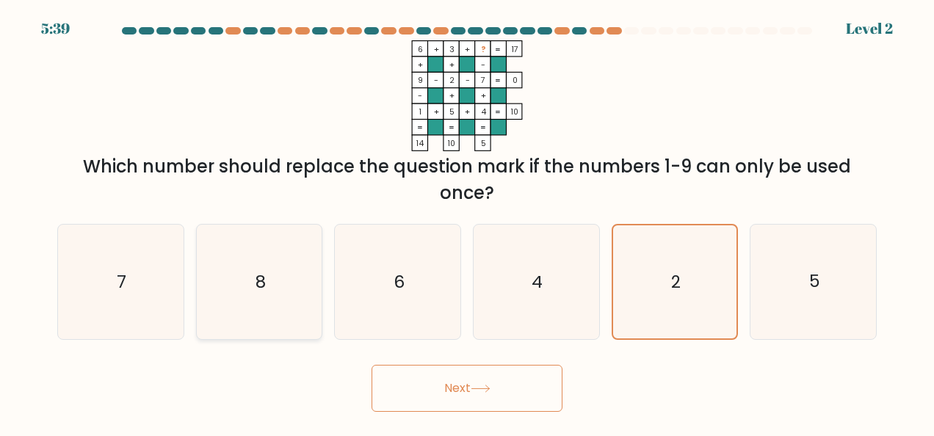
radio input "true"
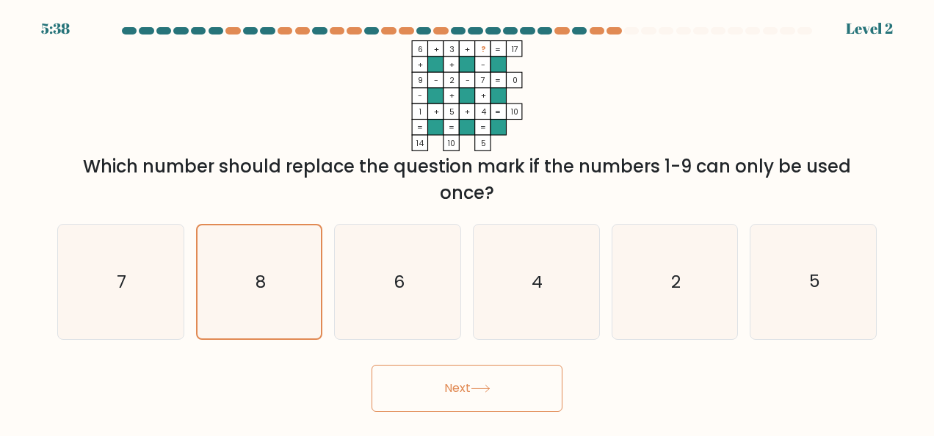
click at [440, 395] on button "Next" at bounding box center [467, 388] width 191 height 47
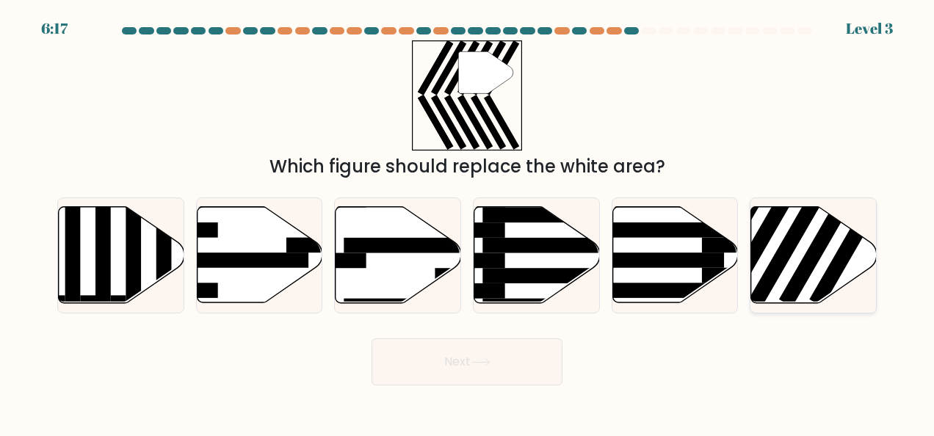
click at [798, 221] on rect at bounding box center [790, 244] width 82 height 126
click at [468, 221] on input "f." at bounding box center [467, 220] width 1 height 4
radio input "true"
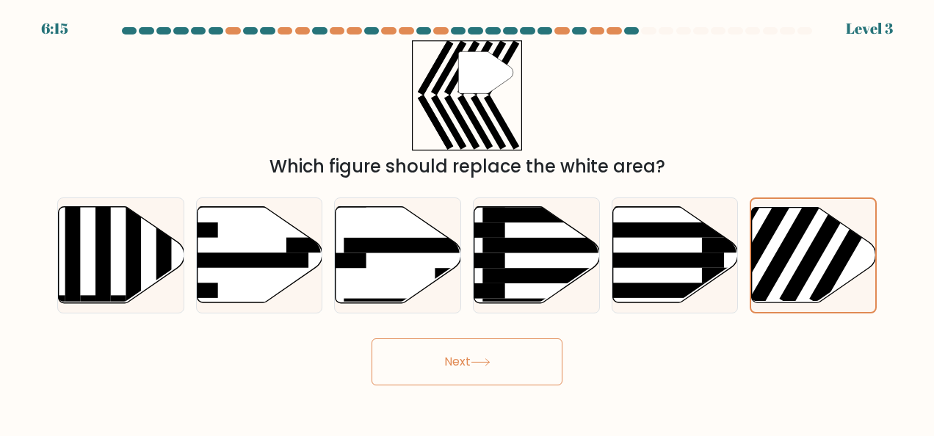
click at [510, 355] on button "Next" at bounding box center [467, 362] width 191 height 47
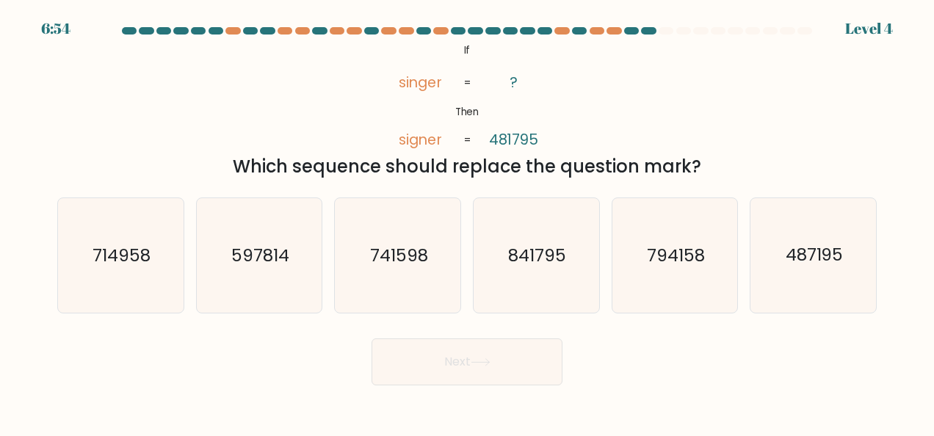
click at [461, 48] on icon "@import url('https://fonts.googleapis.com/css?family=Abril+Fatface:400,100,100i…" at bounding box center [468, 95] width 180 height 111
click at [468, 46] on tspan "If" at bounding box center [466, 50] width 7 height 14
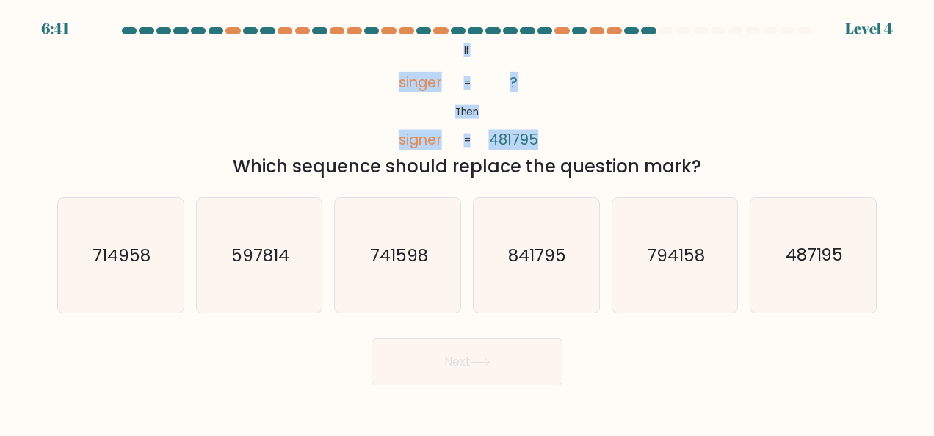
copy div "If Then singer signer ? 481795 = ="
click at [636, 75] on div "@import url('https://fonts.googleapis.com/css?family=Abril+Fatface:400,100,100i…" at bounding box center [466, 110] width 837 height 140
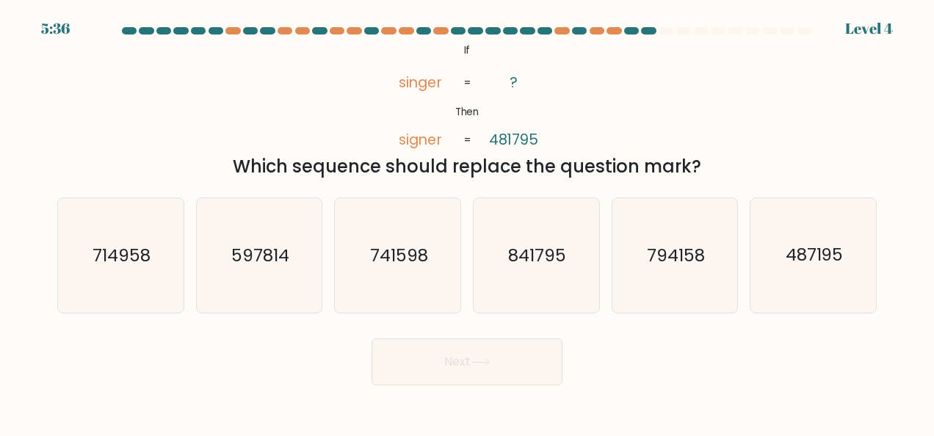
click at [492, 141] on tspan "481795" at bounding box center [514, 140] width 50 height 21
copy tspan "481795"
click at [800, 265] on text "487195" at bounding box center [815, 256] width 58 height 24
click at [468, 222] on input "f. 487195" at bounding box center [467, 220] width 1 height 4
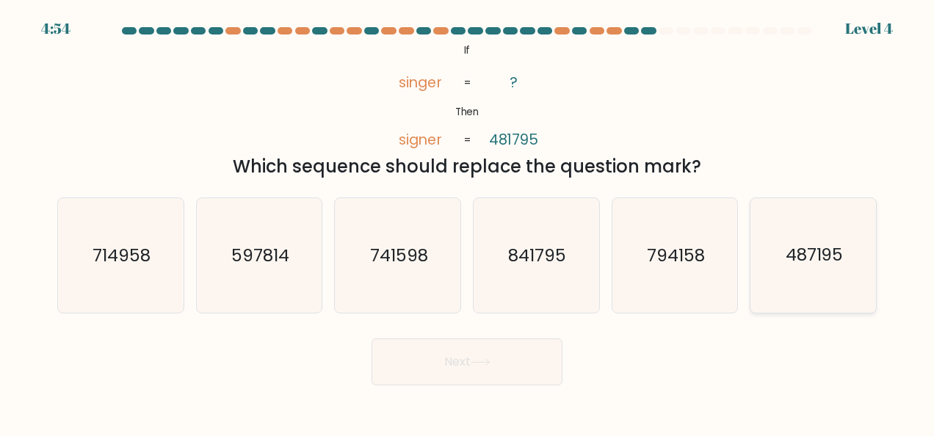
radio input "true"
click at [812, 237] on icon "487195" at bounding box center [813, 255] width 113 height 113
click at [468, 222] on input "f. 487195" at bounding box center [467, 220] width 1 height 4
click at [505, 372] on button "Next" at bounding box center [467, 362] width 191 height 47
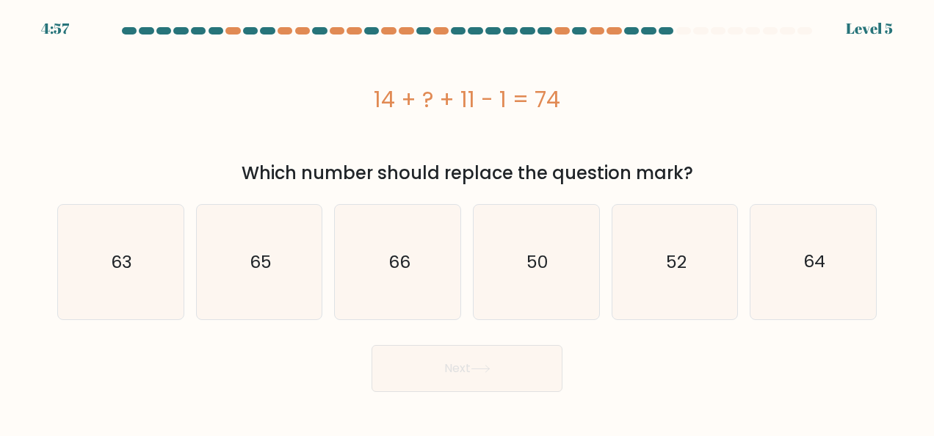
click at [375, 98] on div "14 + ? + 11 - 1 = 74" at bounding box center [467, 99] width 820 height 33
click at [566, 258] on icon "50" at bounding box center [536, 262] width 115 height 115
click at [468, 222] on input "d. 50" at bounding box center [467, 220] width 1 height 4
radio input "true"
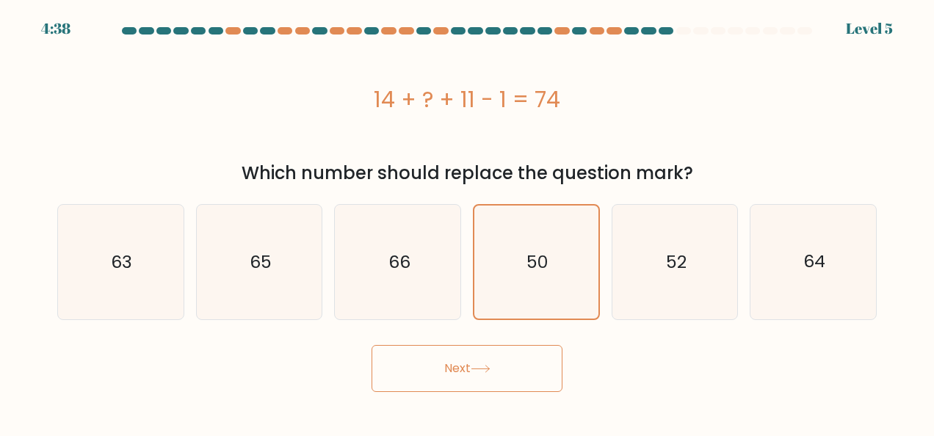
click at [479, 358] on button "Next" at bounding box center [467, 368] width 191 height 47
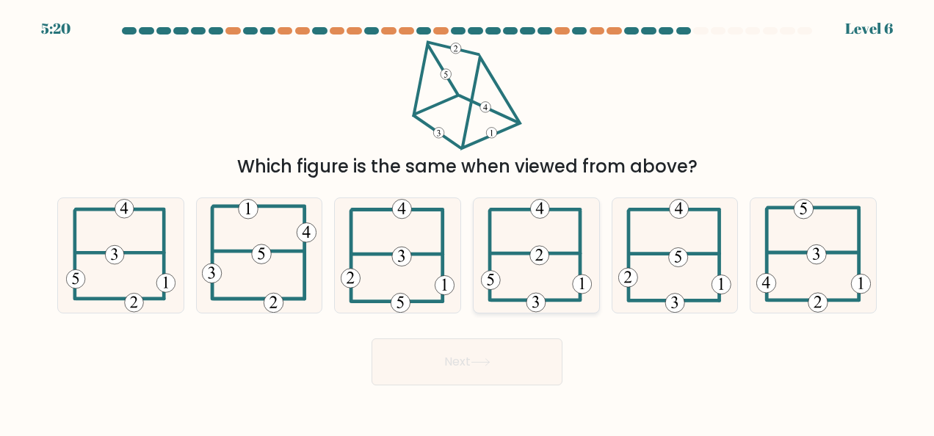
click at [541, 269] on icon at bounding box center [536, 255] width 111 height 115
click at [468, 222] on input "d." at bounding box center [467, 220] width 1 height 4
radio input "true"
click at [498, 369] on button "Next" at bounding box center [467, 362] width 191 height 47
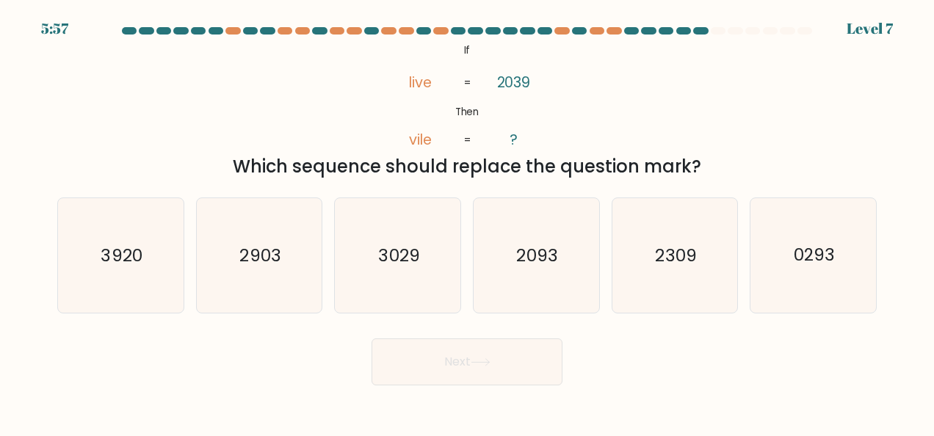
click at [466, 48] on tspan "If" at bounding box center [466, 50] width 7 height 14
click at [496, 84] on icon "@import url('https://fonts.googleapis.com/css?family=Abril+Fatface:400,100,100i…" at bounding box center [468, 95] width 180 height 111
click at [435, 248] on icon "3029" at bounding box center [398, 255] width 115 height 115
click at [467, 222] on input "c. 3029" at bounding box center [467, 220] width 1 height 4
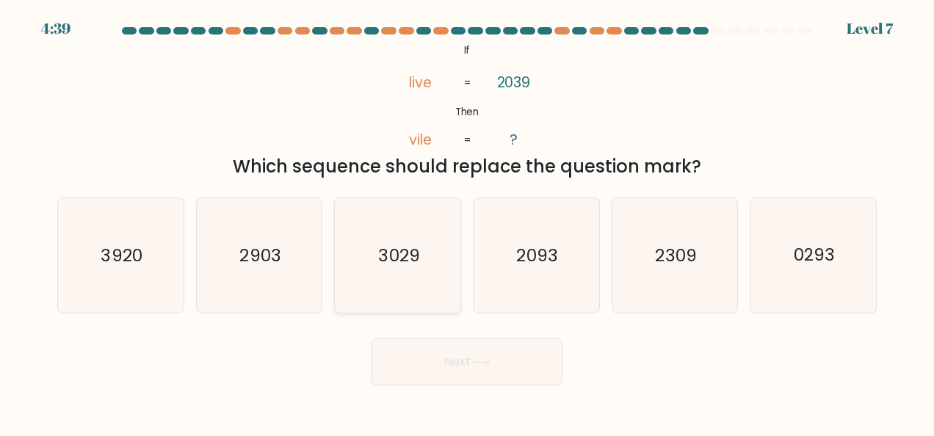
radio input "true"
click at [480, 367] on button "Next" at bounding box center [467, 362] width 191 height 47
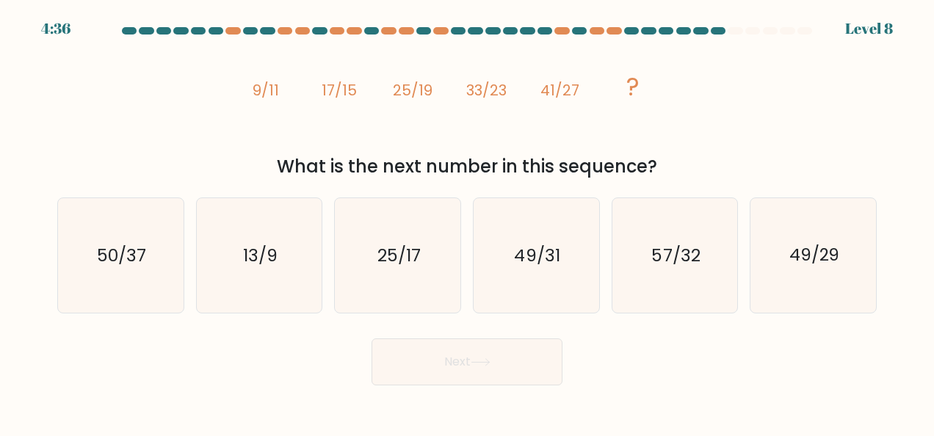
click at [480, 367] on button "Next" at bounding box center [467, 362] width 191 height 47
click at [253, 90] on icon "image/svg+xml 9/11 17/15 25/19 33/23 41/27 ?" at bounding box center [467, 95] width 441 height 111
click at [549, 277] on icon "49/31" at bounding box center [536, 255] width 115 height 115
click at [468, 222] on input "d. 49/31" at bounding box center [467, 220] width 1 height 4
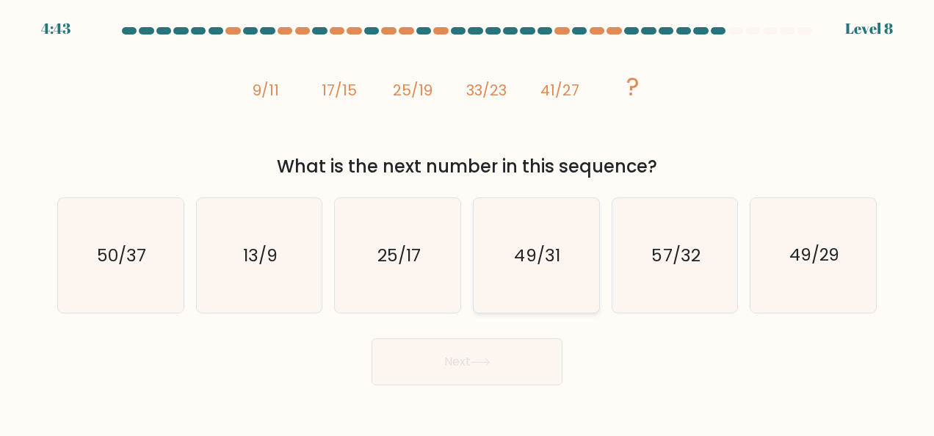
radio input "true"
click at [524, 364] on button "Next" at bounding box center [467, 362] width 191 height 47
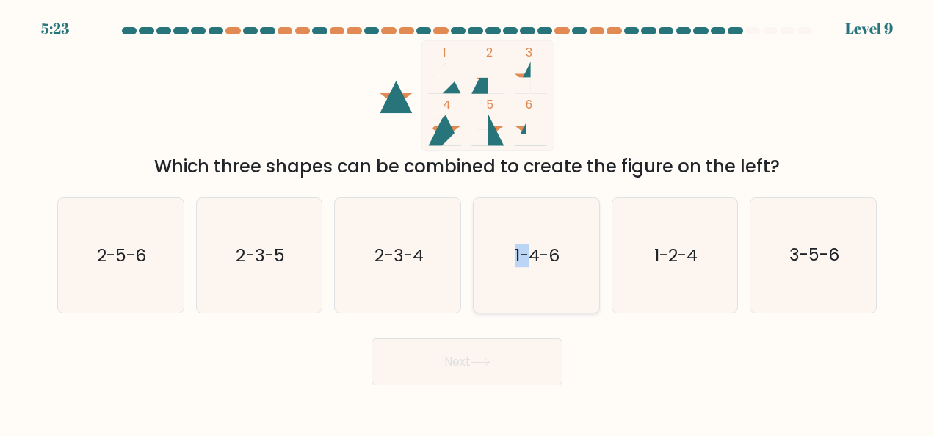
drag, startPoint x: 535, startPoint y: 278, endPoint x: 498, endPoint y: 258, distance: 41.7
click at [498, 258] on icon "1-4-6" at bounding box center [536, 255] width 115 height 115
click at [468, 222] on input "d. 1-4-6" at bounding box center [467, 220] width 1 height 4
radio input "true"
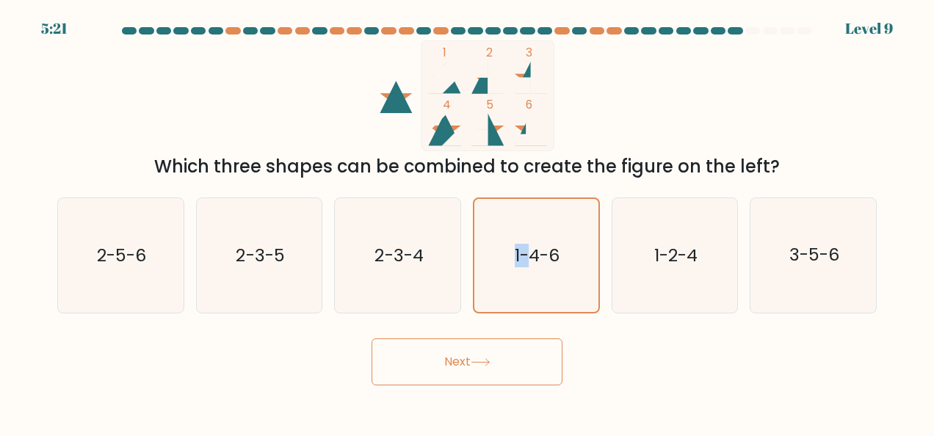
click at [499, 367] on button "Next" at bounding box center [467, 362] width 191 height 47
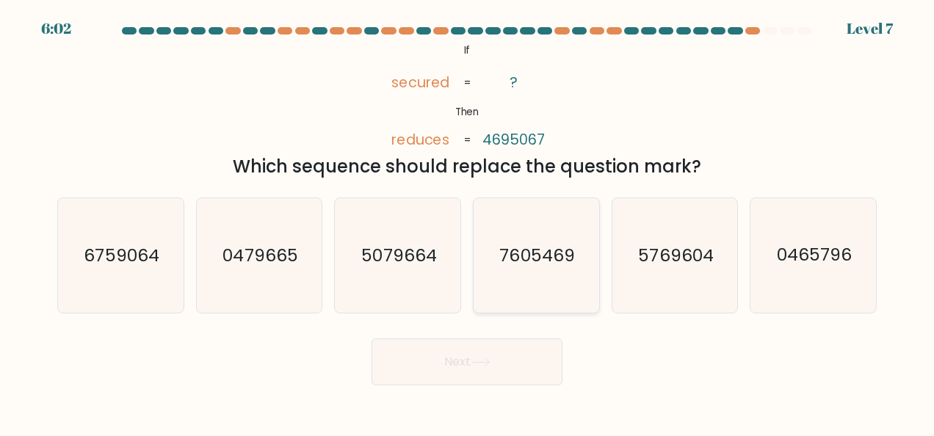
click at [510, 295] on icon "7605469" at bounding box center [536, 255] width 115 height 115
click at [468, 222] on input "d. 7605469" at bounding box center [467, 220] width 1 height 4
radio input "true"
click at [493, 351] on button "Next" at bounding box center [467, 362] width 191 height 47
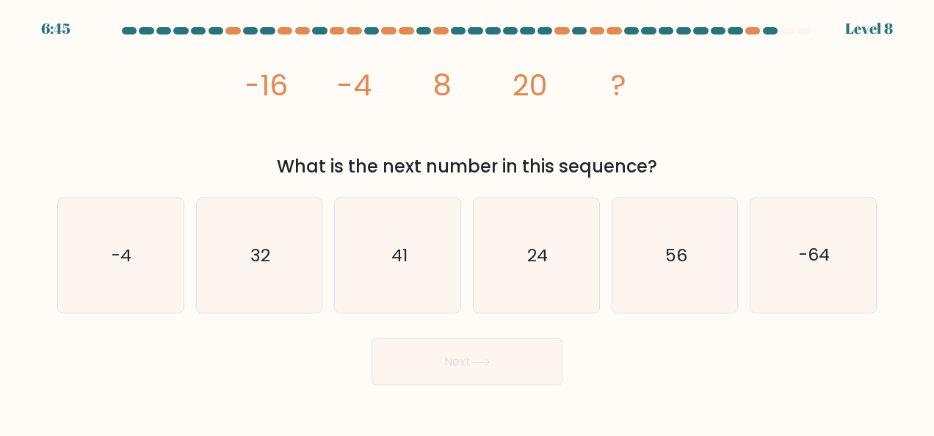
click at [493, 351] on button "Next" at bounding box center [467, 362] width 191 height 47
click at [426, 361] on button "Next" at bounding box center [467, 362] width 191 height 47
click at [247, 87] on tspan "-16" at bounding box center [266, 85] width 44 height 41
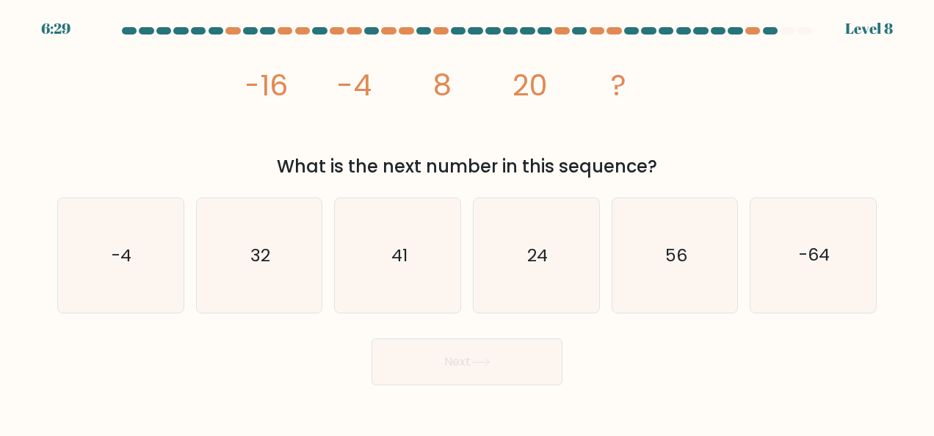
click at [247, 85] on tspan "-16" at bounding box center [266, 85] width 44 height 41
click at [285, 266] on icon "32" at bounding box center [259, 255] width 115 height 115
click at [467, 222] on input "b. 32" at bounding box center [467, 220] width 1 height 4
radio input "true"
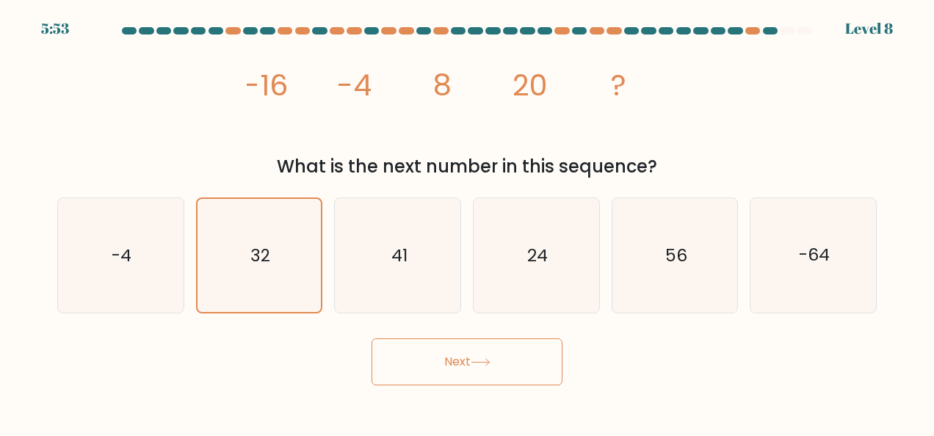
click at [476, 355] on button "Next" at bounding box center [467, 362] width 191 height 47
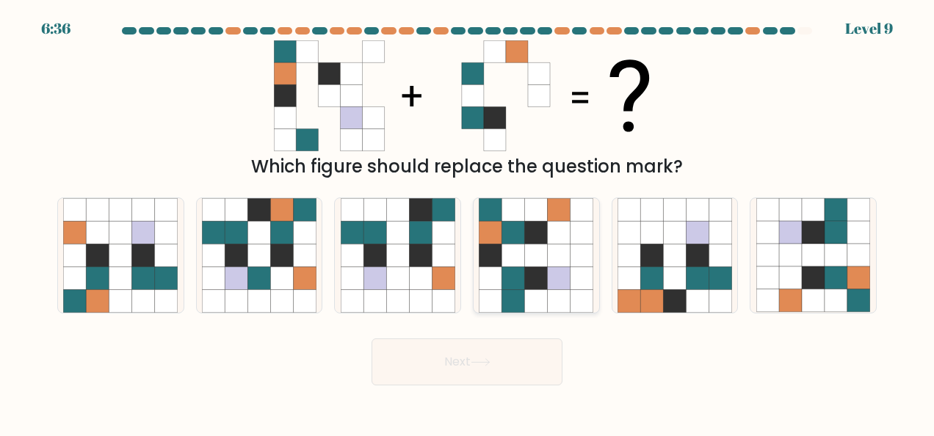
click at [499, 250] on icon at bounding box center [491, 255] width 23 height 23
click at [468, 222] on input "d." at bounding box center [467, 220] width 1 height 4
radio input "true"
click at [482, 358] on icon at bounding box center [481, 362] width 20 height 8
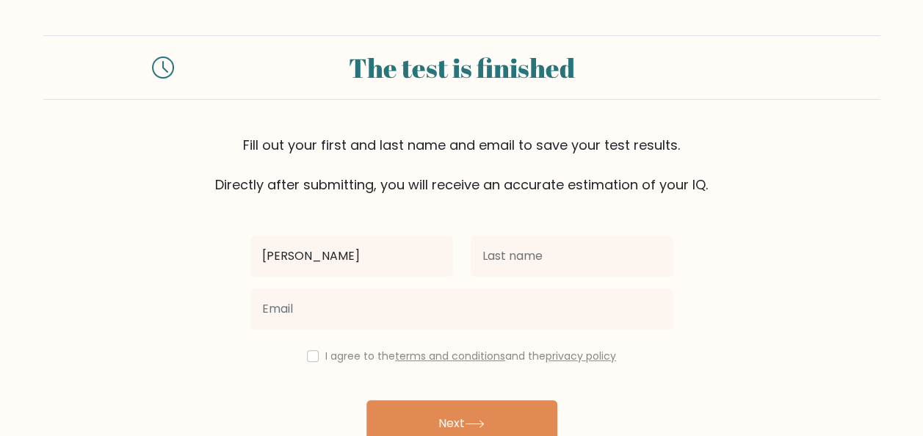
type input "[PERSON_NAME]"
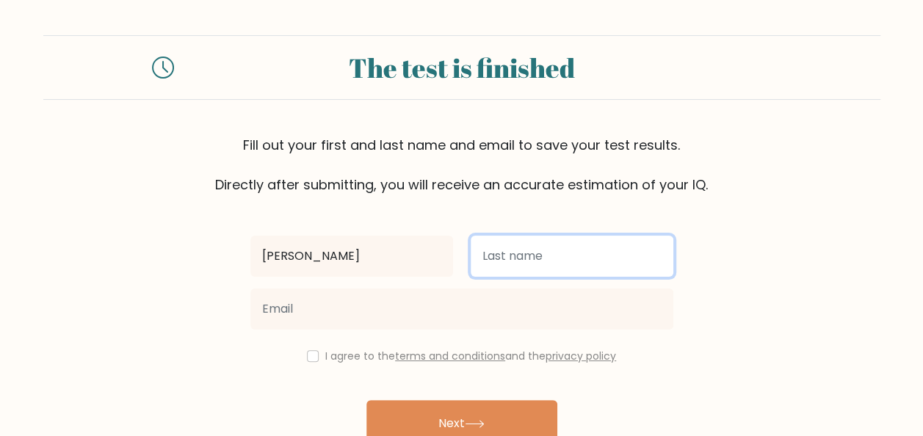
click at [591, 251] on input "text" at bounding box center [572, 256] width 203 height 41
type input "cabase"
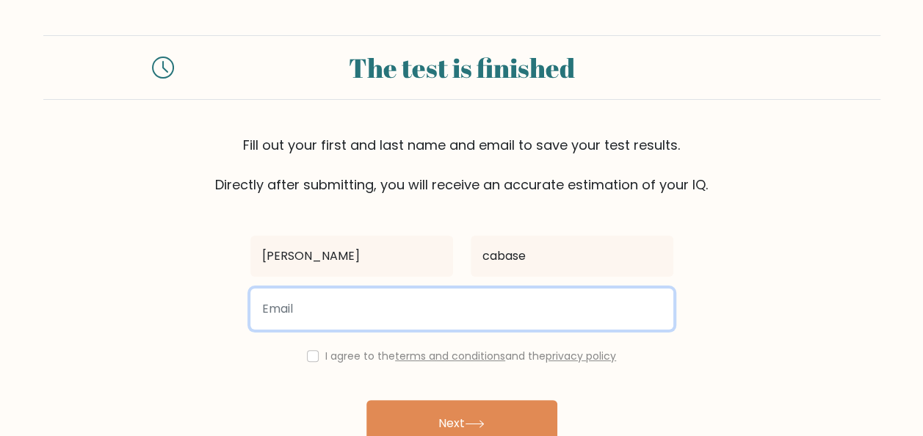
click at [506, 307] on input "email" at bounding box center [461, 309] width 423 height 41
type input "jacqueloucabase@gmail.com"
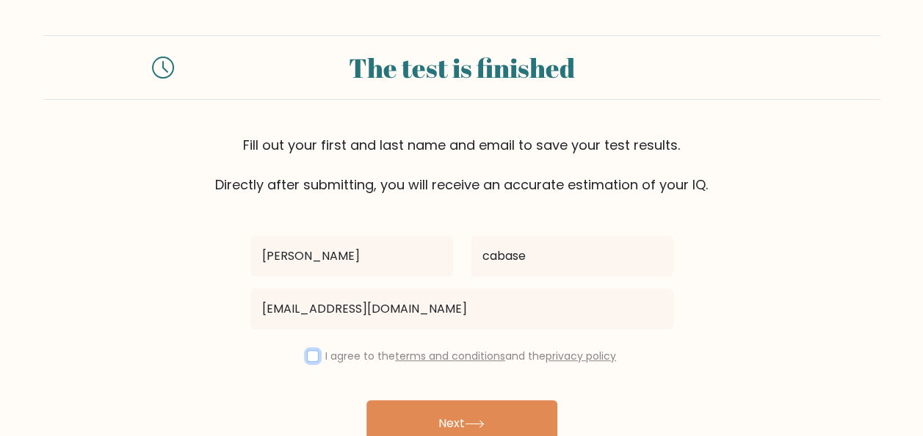
click at [307, 355] on input "checkbox" at bounding box center [313, 356] width 12 height 12
checkbox input "true"
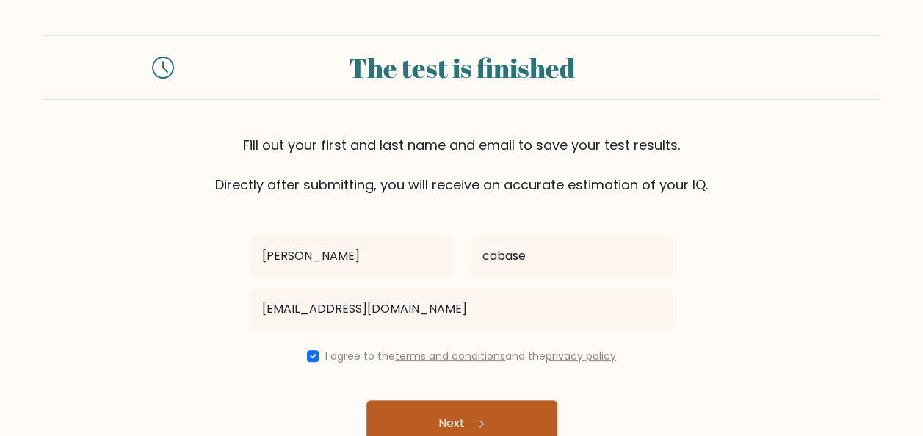
click at [422, 436] on button "Next" at bounding box center [462, 423] width 191 height 47
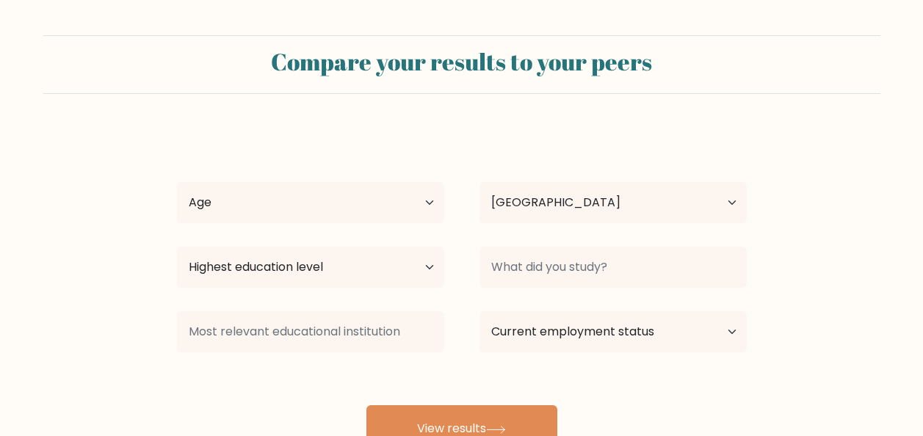
select select "PH"
click at [423, 196] on select "Age Under 18 years old 18-24 years old 25-34 years old 35-44 years old 45-54 ye…" at bounding box center [310, 202] width 267 height 41
select select "45_54"
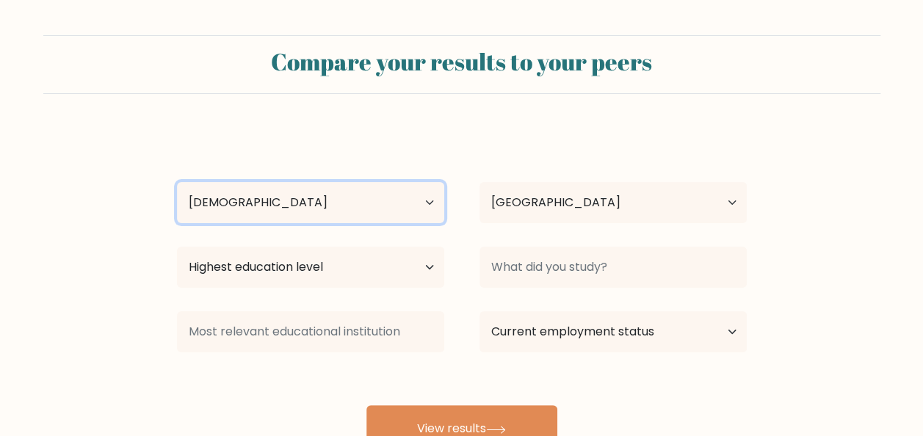
click at [177, 182] on select "Age Under 18 years old 18-24 years old 25-34 years old 35-44 years old 45-54 ye…" at bounding box center [310, 202] width 267 height 41
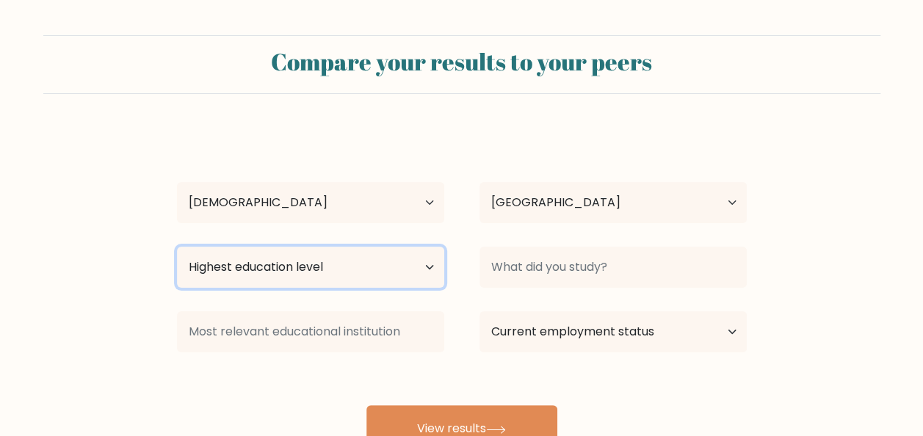
click at [392, 267] on select "Highest education level No schooling Primary Lower Secondary Upper Secondary Oc…" at bounding box center [310, 267] width 267 height 41
select select "bachelors_degree"
click at [177, 247] on select "Highest education level No schooling Primary Lower Secondary Upper Secondary Oc…" at bounding box center [310, 267] width 267 height 41
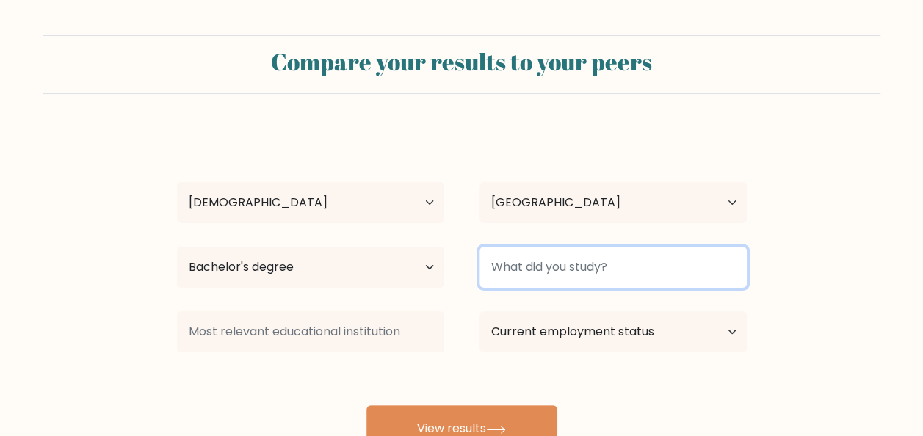
click at [526, 261] on input at bounding box center [613, 267] width 267 height 41
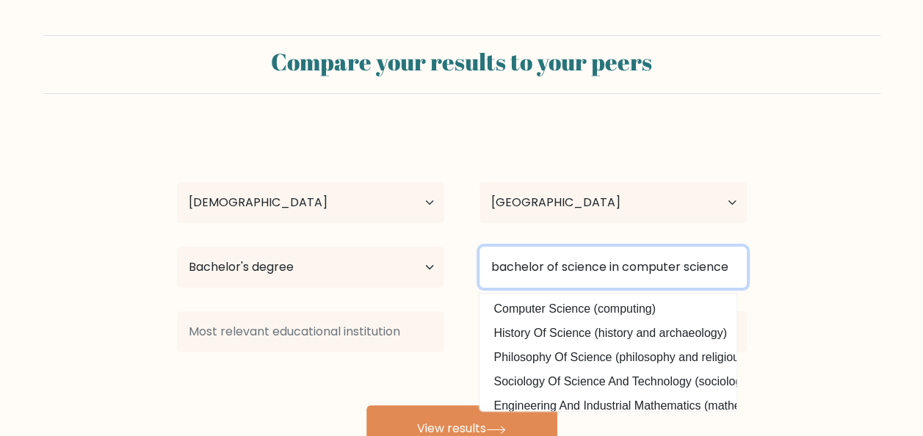
click at [742, 263] on input "bachelor of science in computer science" at bounding box center [613, 267] width 267 height 41
type input "bachelor of science in computer science"
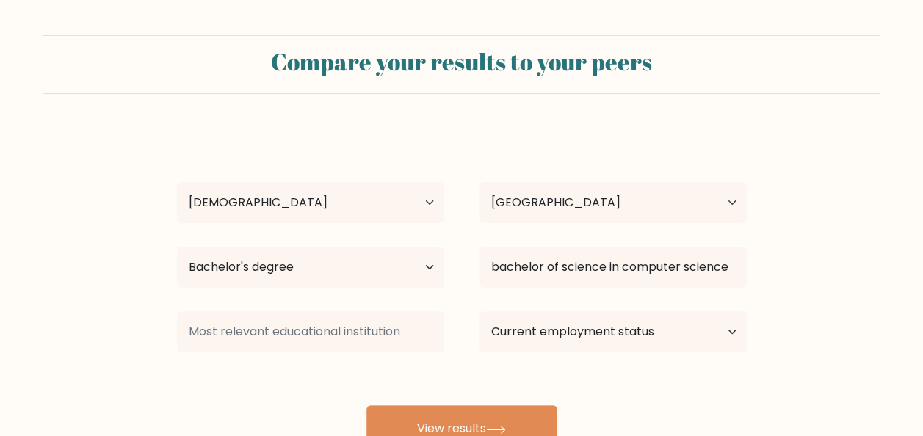
click at [816, 270] on form "Compare your results to your peers jacque lou cabase Age Under 18 years old 18-…" at bounding box center [461, 243] width 923 height 417
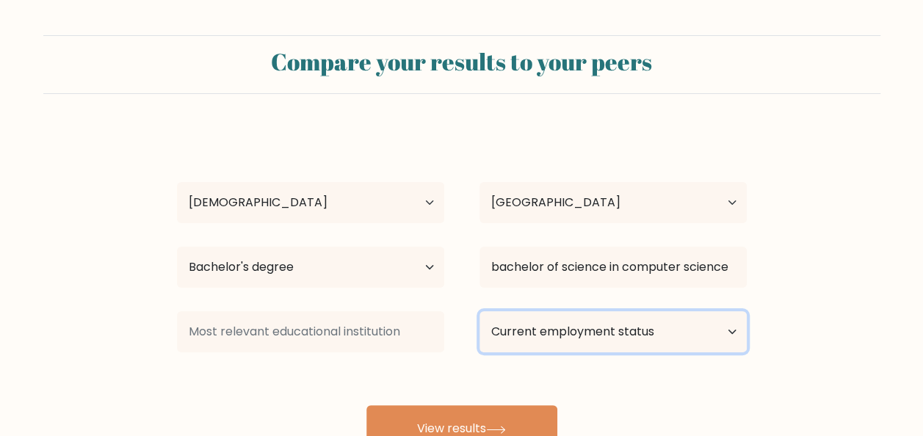
click at [727, 328] on select "Current employment status Employed Student Retired Other / prefer not to answer" at bounding box center [613, 331] width 267 height 41
select select "employed"
click at [480, 311] on select "Current employment status Employed Student Retired Other / prefer not to answer" at bounding box center [613, 331] width 267 height 41
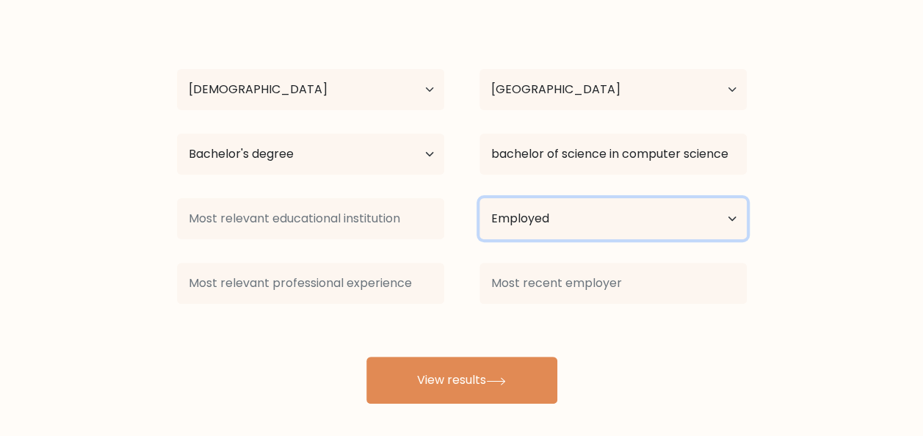
scroll to position [120, 0]
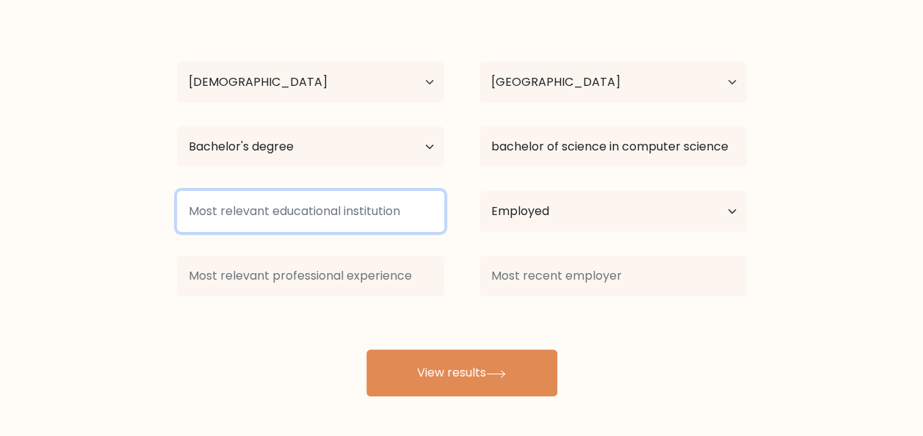
click at [395, 217] on input at bounding box center [310, 211] width 267 height 41
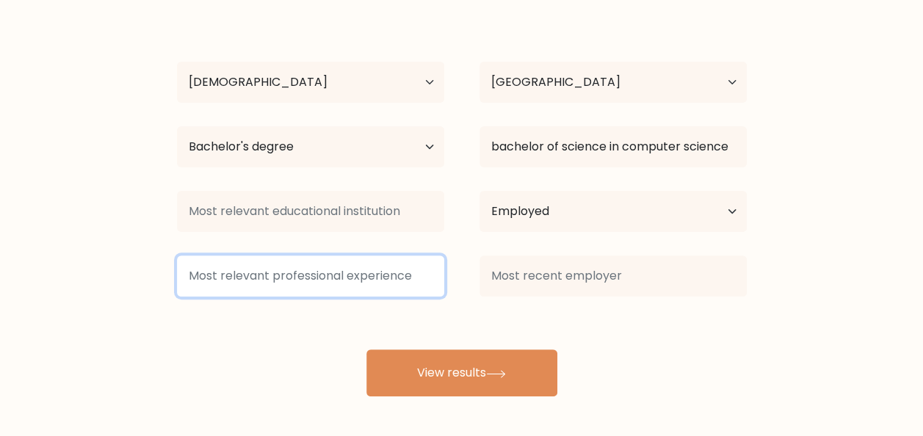
click at [380, 281] on input at bounding box center [310, 276] width 267 height 41
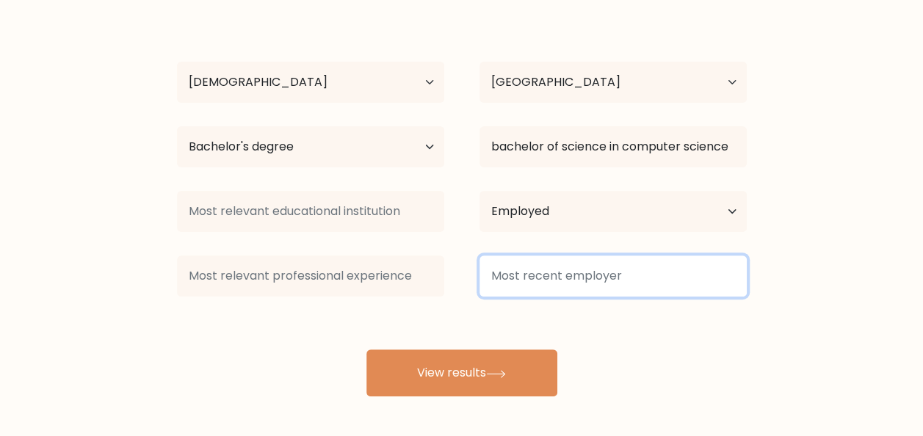
click at [510, 271] on input at bounding box center [613, 276] width 267 height 41
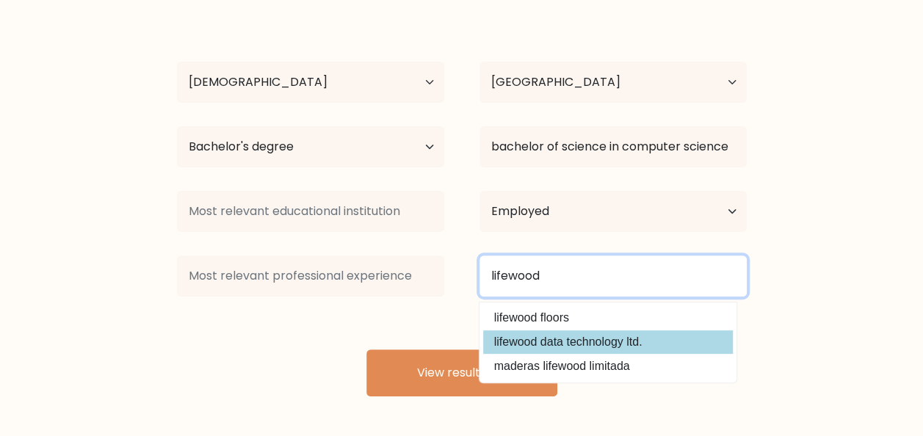
type input "lifewood"
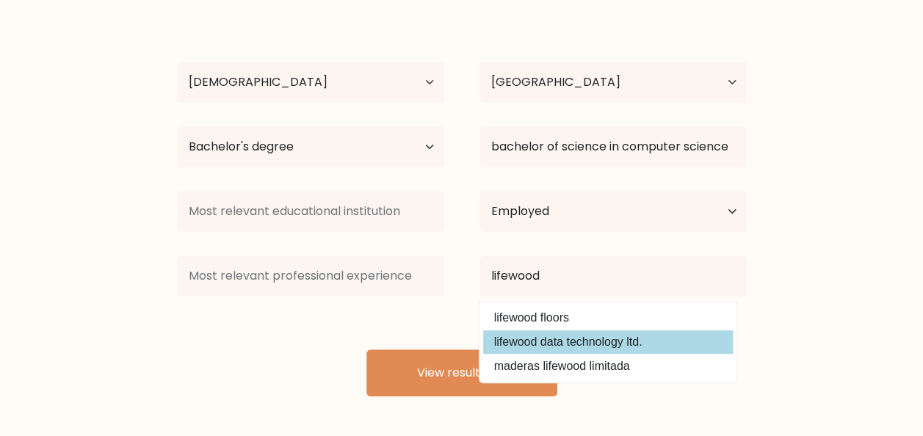
click at [492, 335] on div "jacque lou cabase Age Under 18 years old 18-24 years old 25-34 years old 35-44 …" at bounding box center [462, 203] width 588 height 388
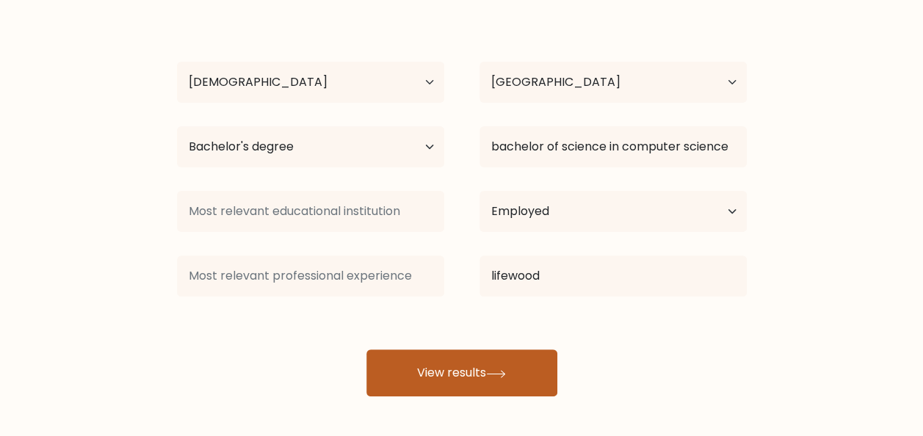
click at [462, 375] on button "View results" at bounding box center [462, 373] width 191 height 47
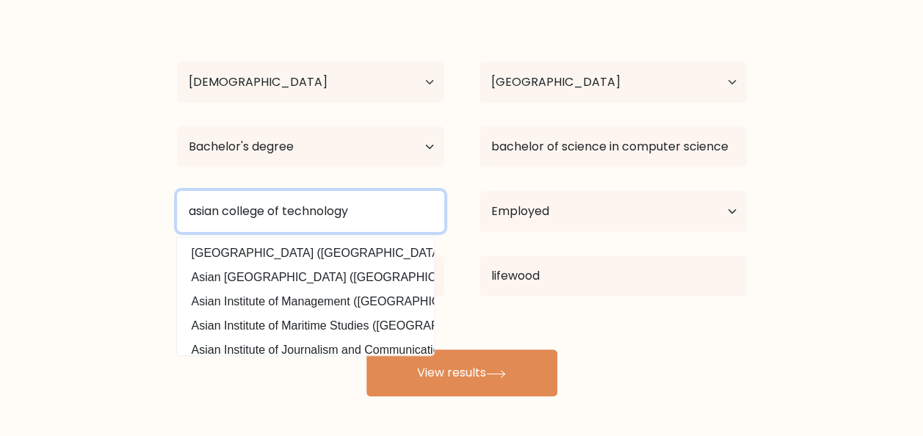
type input "asian college of technology"
click at [367, 350] on button "View results" at bounding box center [462, 373] width 191 height 47
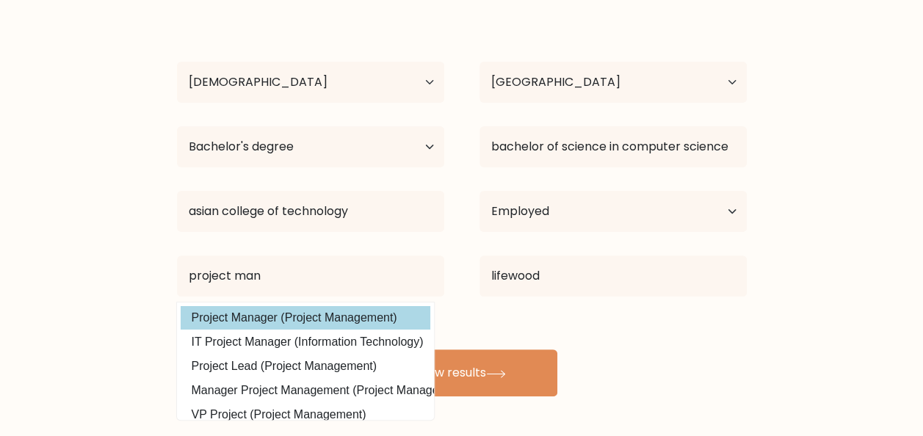
click at [382, 319] on div "jacque lou cabase Age Under 18 years old 18-24 years old 25-34 years old 35-44 …" at bounding box center [462, 203] width 588 height 388
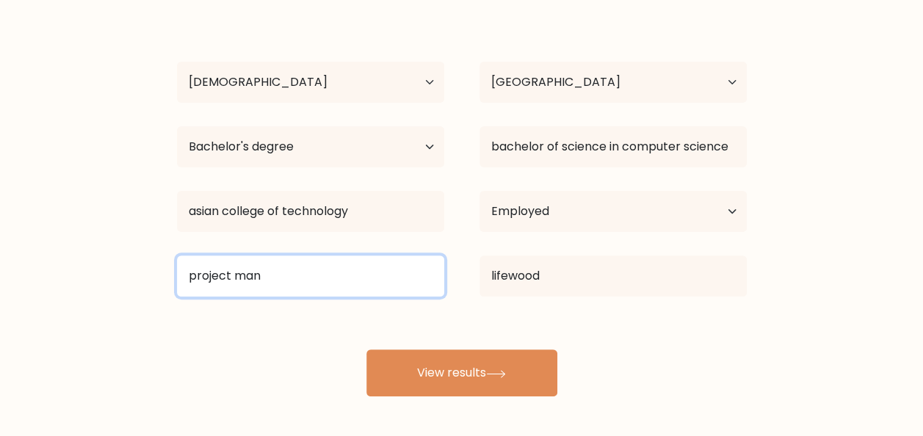
click at [351, 270] on input "project man" at bounding box center [310, 276] width 267 height 41
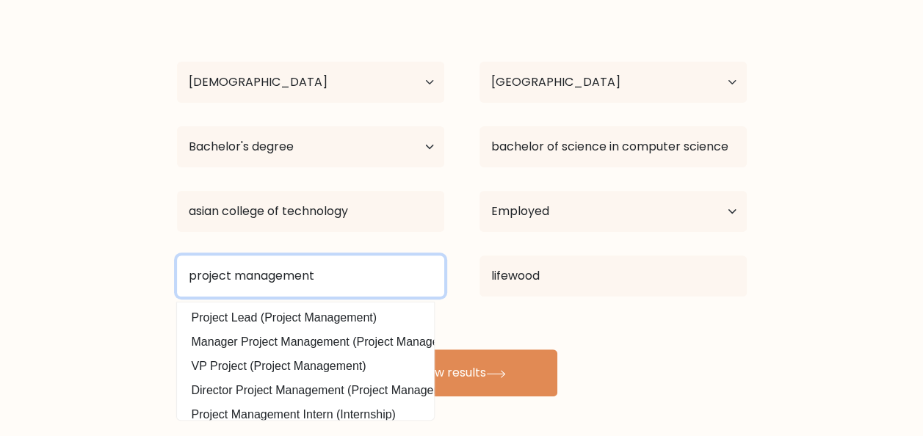
click at [354, 272] on input "project management" at bounding box center [310, 276] width 267 height 41
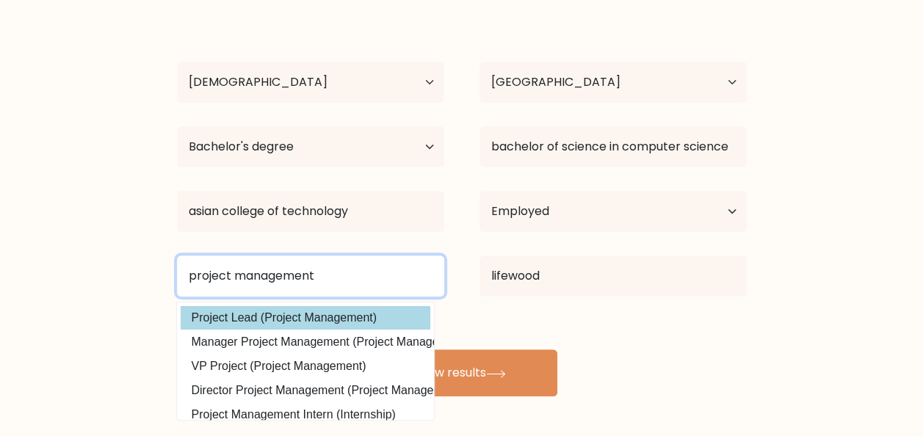
type input "project management"
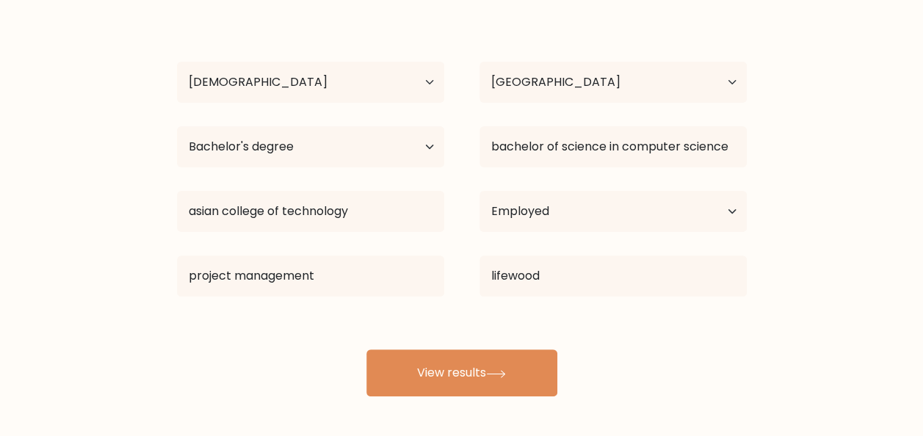
click at [339, 323] on div "jacque lou cabase Age Under 18 years old 18-24 years old 25-34 years old 35-44 …" at bounding box center [462, 203] width 588 height 388
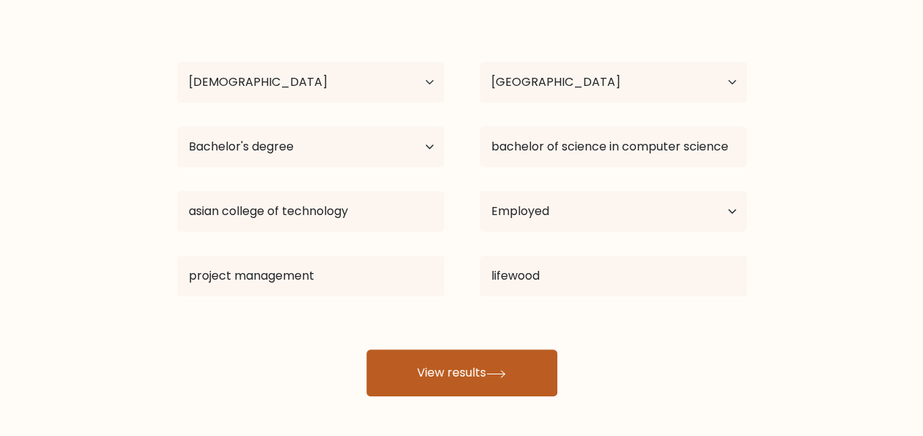
click at [410, 372] on button "View results" at bounding box center [462, 373] width 191 height 47
